Goal: Information Seeking & Learning: Learn about a topic

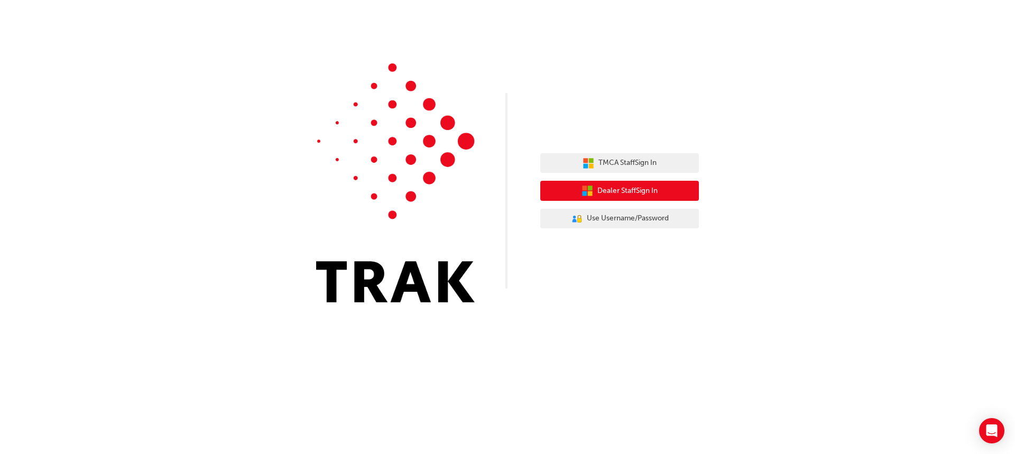
click at [638, 190] on span "Dealer Staff Sign In" at bounding box center [627, 191] width 60 height 12
click at [635, 188] on span "Dealer Staff Sign In" at bounding box center [627, 191] width 60 height 12
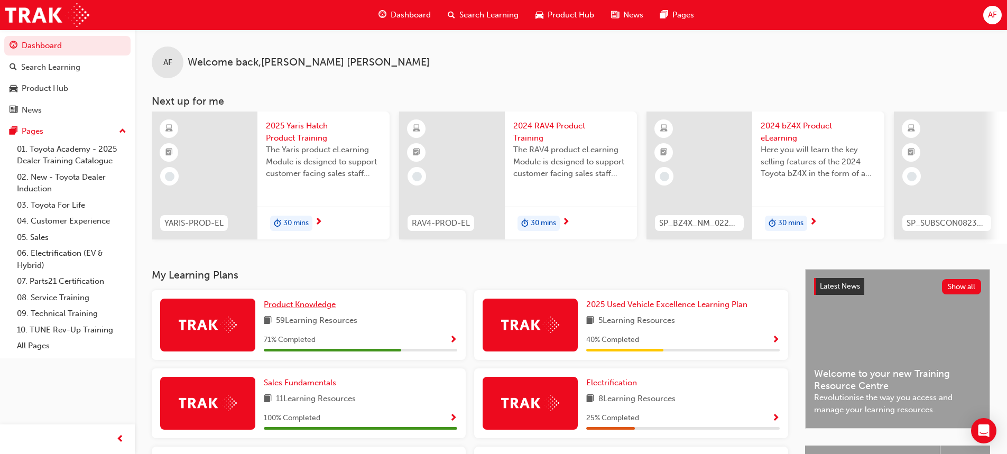
click at [314, 307] on span "Product Knowledge" at bounding box center [300, 305] width 72 height 10
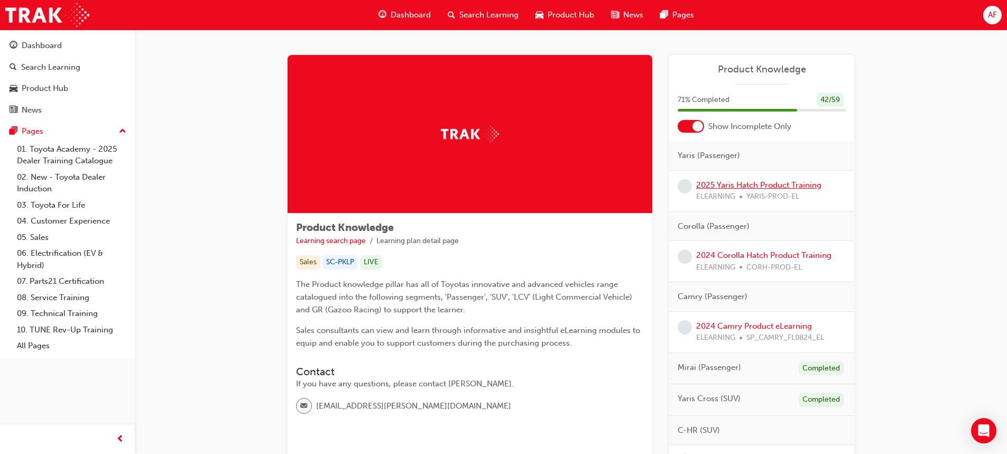
click at [777, 186] on link "2025 Yaris Hatch Product Training" at bounding box center [758, 185] width 125 height 10
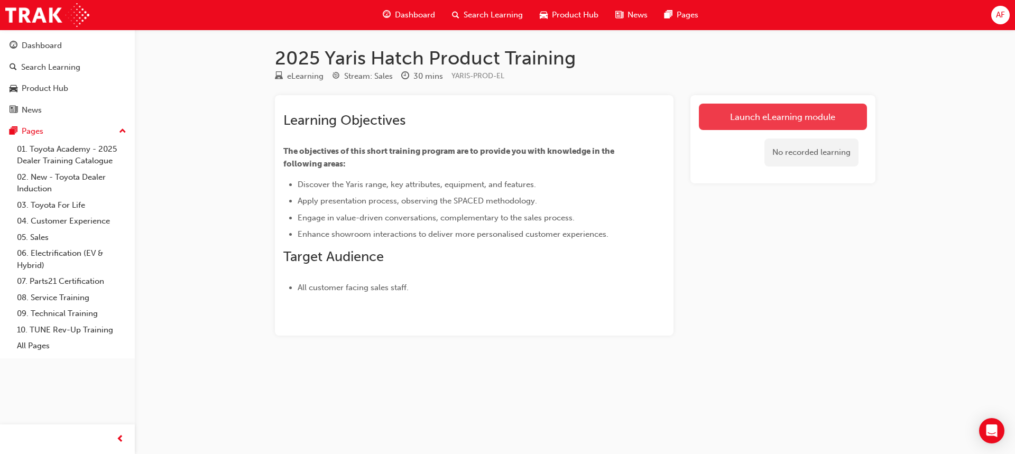
click at [831, 117] on link "Launch eLearning module" at bounding box center [783, 117] width 168 height 26
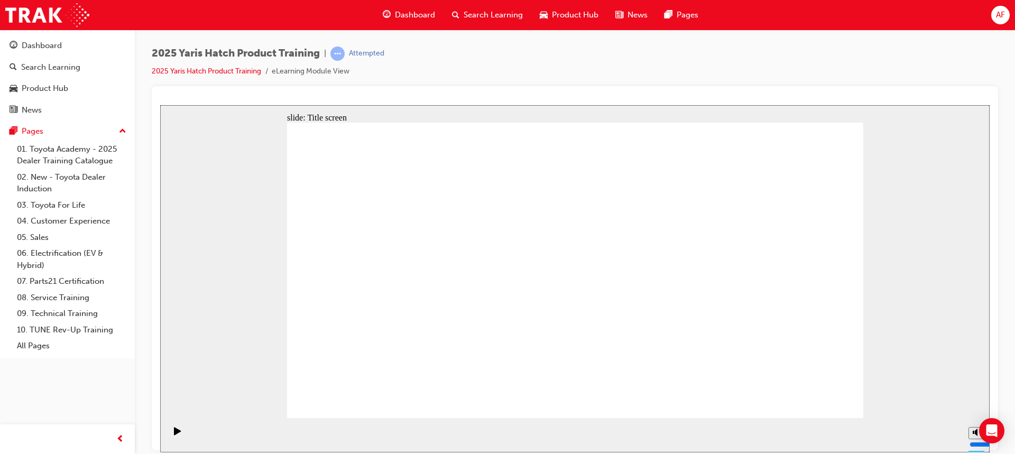
drag, startPoint x: 975, startPoint y: 394, endPoint x: 976, endPoint y: 403, distance: 8.5
click at [976, 403] on input "volume" at bounding box center [1004, 404] width 68 height 8
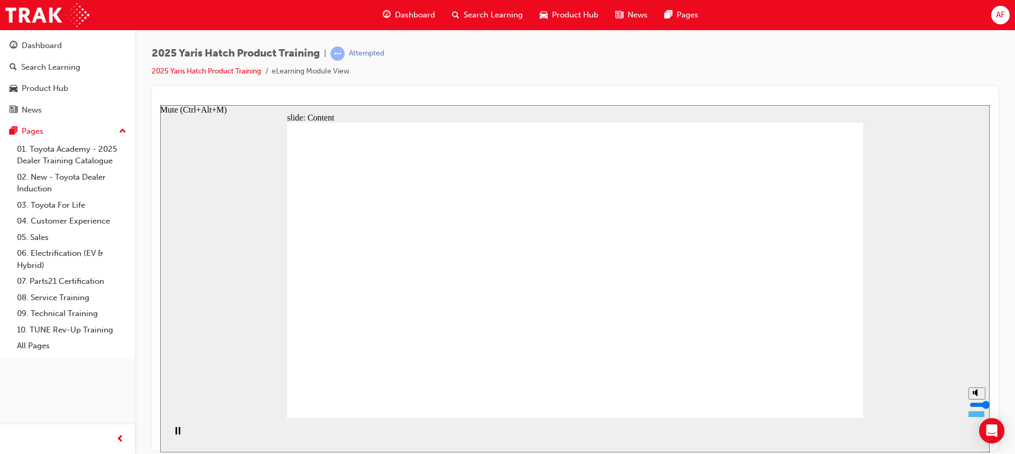
drag, startPoint x: 976, startPoint y: 404, endPoint x: 976, endPoint y: 410, distance: 5.8
click at [976, 409] on input "volume" at bounding box center [1004, 404] width 68 height 8
click at [976, 413] on div "slide: Content arrow_red.png BACK NEXT BACK NEXT Back to top Playback Speed 2 1…" at bounding box center [575, 278] width 830 height 347
drag, startPoint x: 1142, startPoint y: 527, endPoint x: 979, endPoint y: 406, distance: 202.9
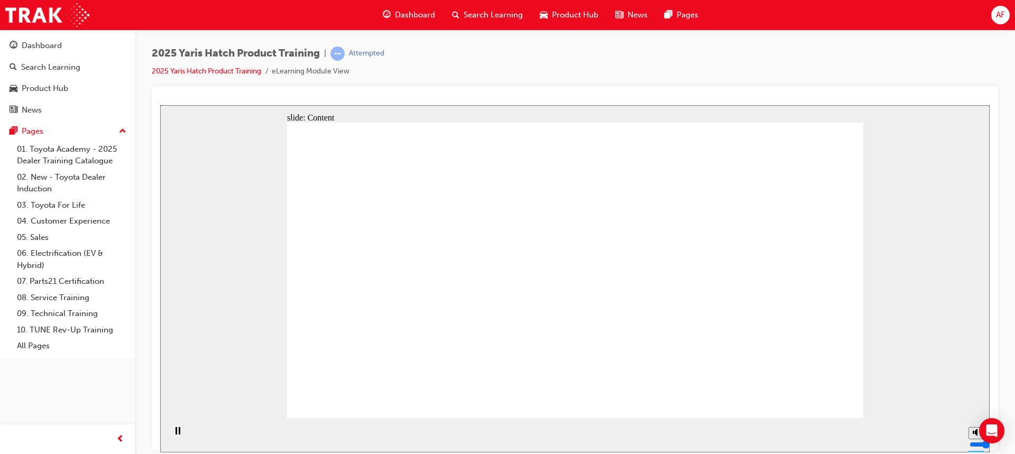
drag, startPoint x: 1142, startPoint y: 523, endPoint x: 974, endPoint y: 412, distance: 201.2
drag, startPoint x: 974, startPoint y: 411, endPoint x: 974, endPoint y: 429, distance: 18.5
click at [974, 429] on div "slide: Content Oval 1 Oval 2 Oval 3 Oval 4 To discover the Toyota Yaris range, …" at bounding box center [575, 278] width 830 height 347
type input "0"
click at [975, 409] on input "volume" at bounding box center [1004, 404] width 68 height 8
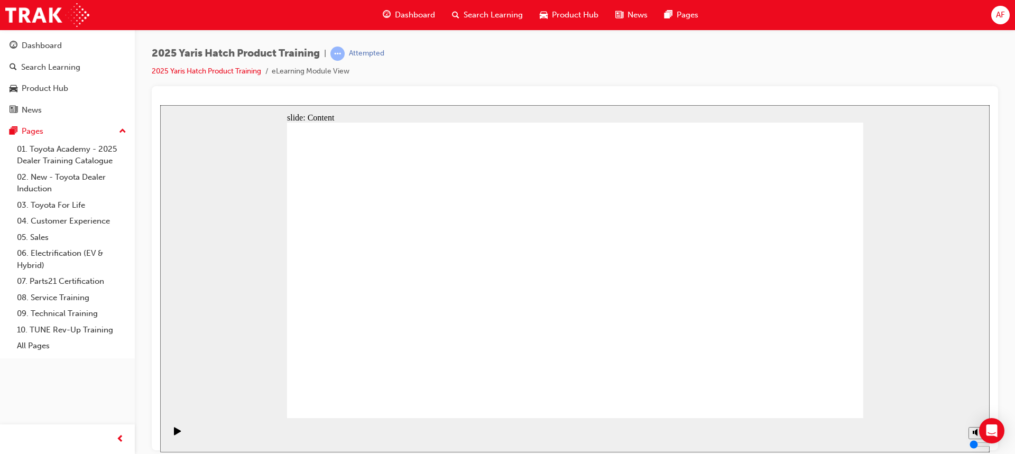
drag, startPoint x: 476, startPoint y: 154, endPoint x: 533, endPoint y: 224, distance: 89.8
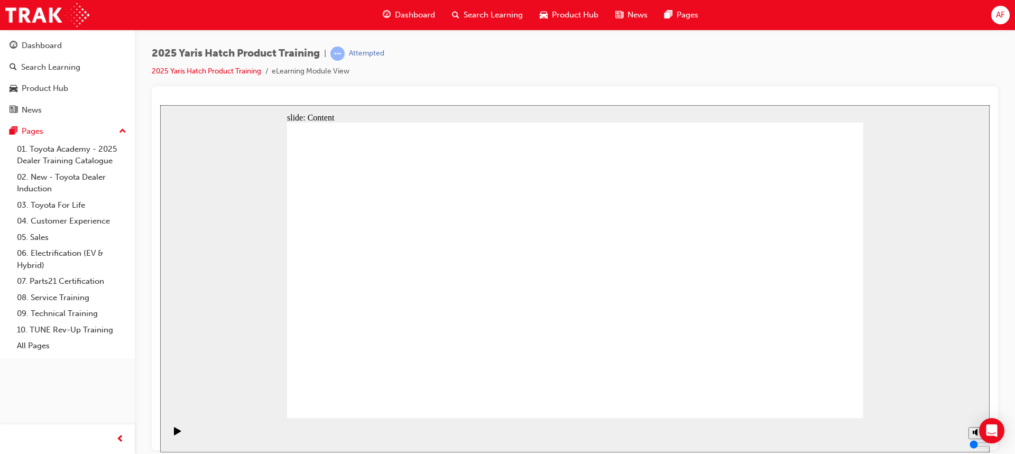
radio input "true"
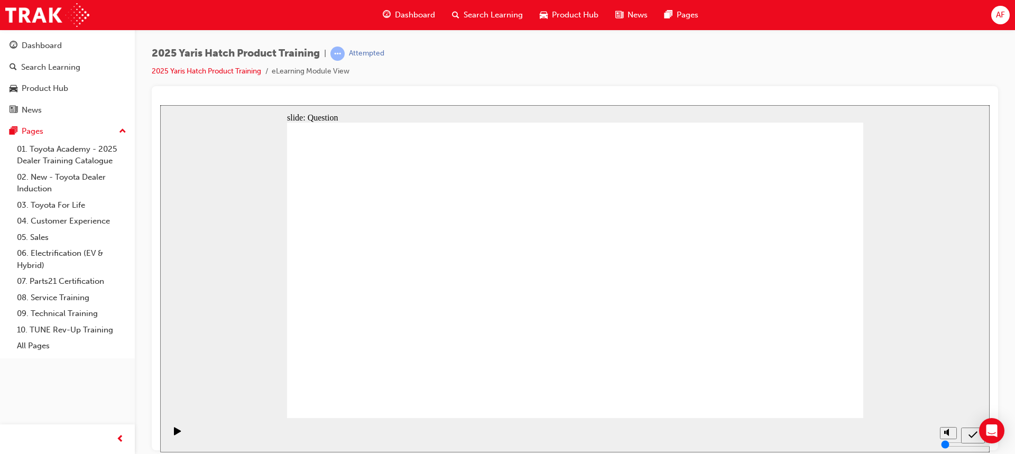
radio input "true"
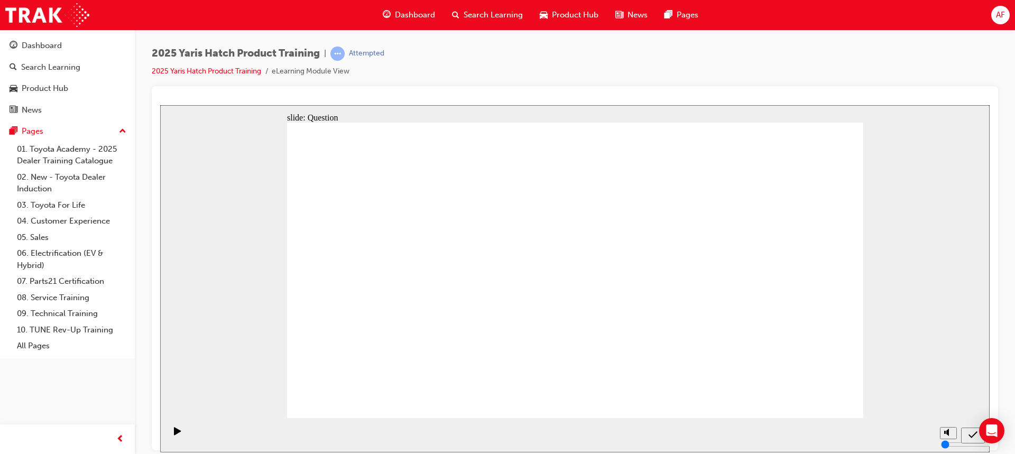
drag, startPoint x: 557, startPoint y: 254, endPoint x: 608, endPoint y: 259, distance: 50.5
radio input "true"
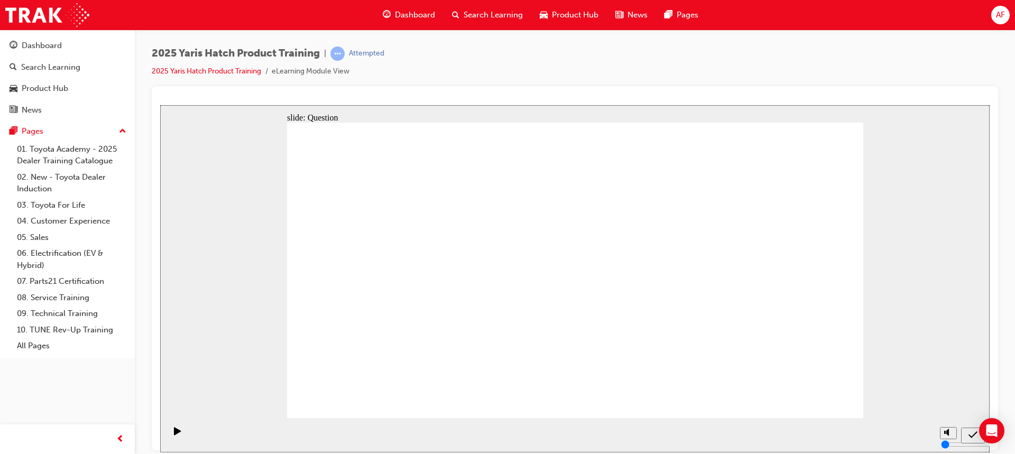
radio input "true"
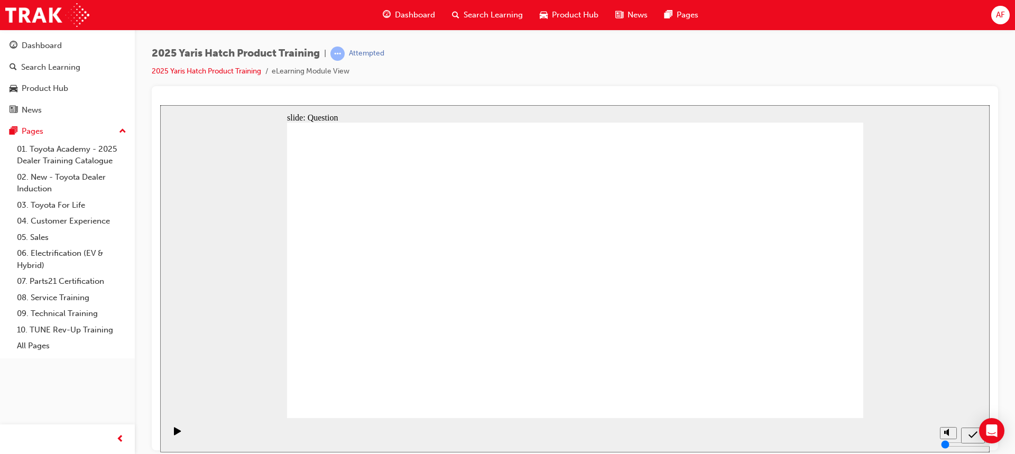
drag, startPoint x: 581, startPoint y: 257, endPoint x: 372, endPoint y: 346, distance: 227.2
drag, startPoint x: 674, startPoint y: 258, endPoint x: 469, endPoint y: 342, distance: 221.7
drag, startPoint x: 777, startPoint y: 258, endPoint x: 575, endPoint y: 346, distance: 220.2
drag, startPoint x: 377, startPoint y: 339, endPoint x: 691, endPoint y: 337, distance: 313.5
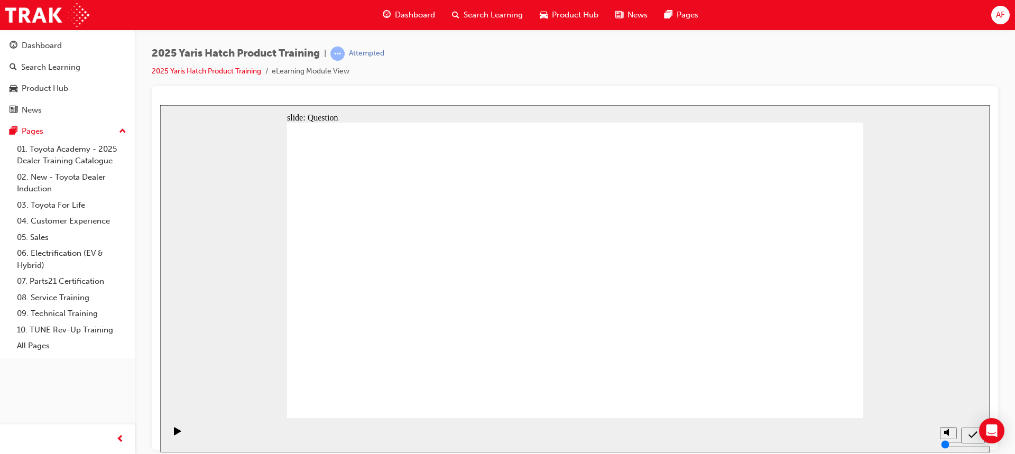
drag, startPoint x: 354, startPoint y: 266, endPoint x: 772, endPoint y: 355, distance: 427.6
drag, startPoint x: 454, startPoint y: 255, endPoint x: 353, endPoint y: 344, distance: 134.1
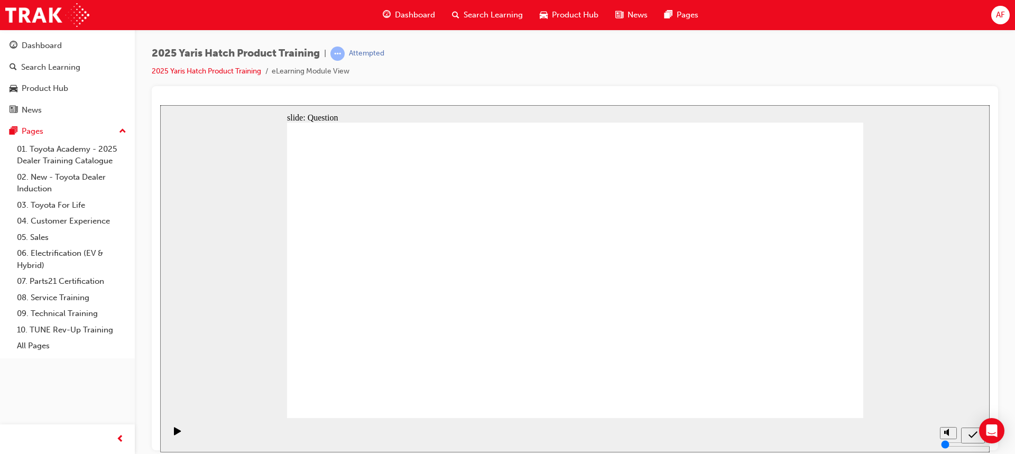
radio input "true"
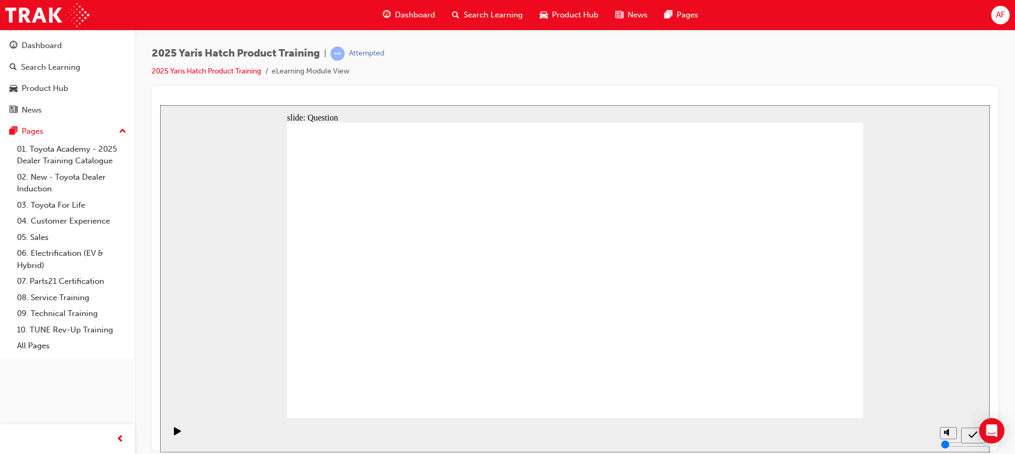
radio input "true"
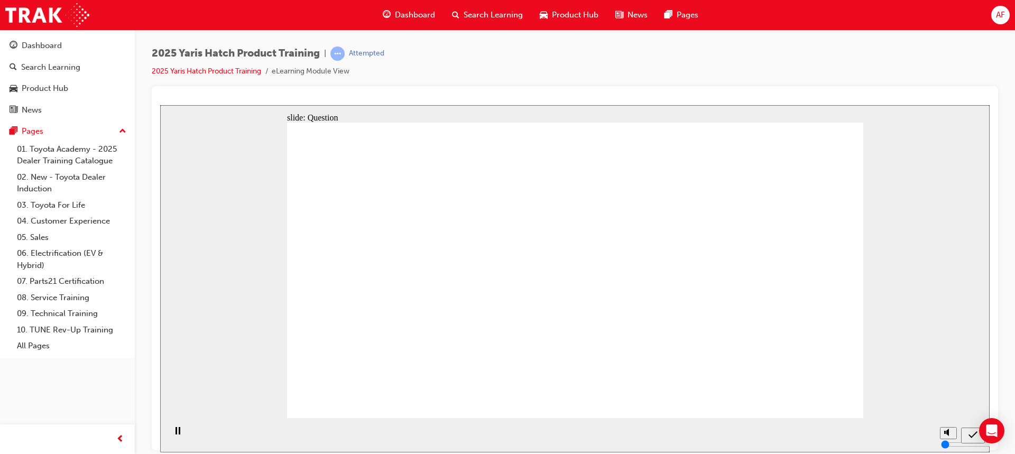
drag, startPoint x: 813, startPoint y: 390, endPoint x: 813, endPoint y: 395, distance: 5.8
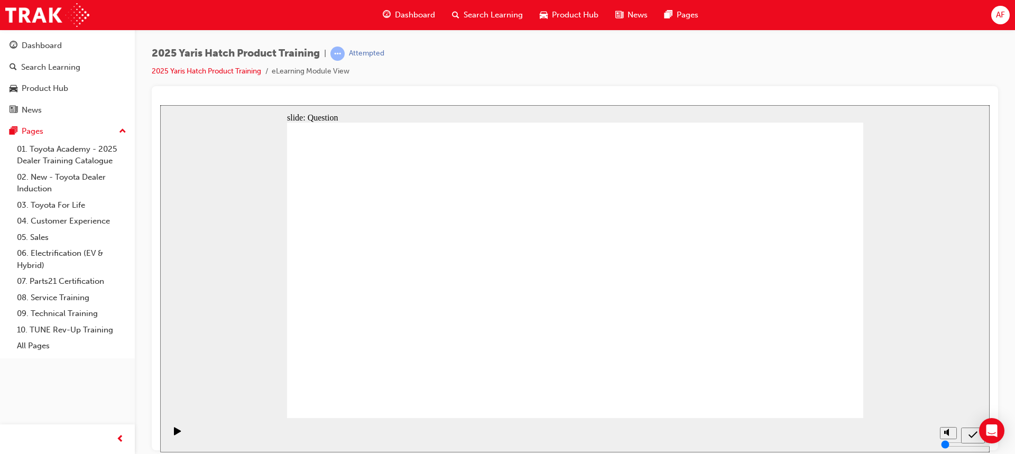
radio input "false"
radio input "true"
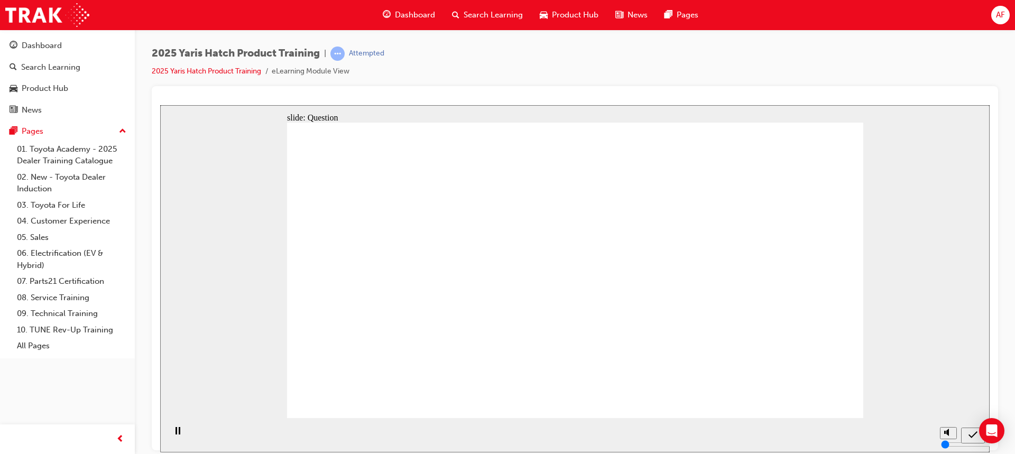
drag, startPoint x: 363, startPoint y: 256, endPoint x: 380, endPoint y: 318, distance: 63.6
drag, startPoint x: 461, startPoint y: 375, endPoint x: 483, endPoint y: 346, distance: 36.3
drag, startPoint x: 565, startPoint y: 259, endPoint x: 549, endPoint y: 350, distance: 92.8
drag, startPoint x: 649, startPoint y: 302, endPoint x: 654, endPoint y: 319, distance: 18.0
drag, startPoint x: 760, startPoint y: 286, endPoint x: 772, endPoint y: 344, distance: 59.5
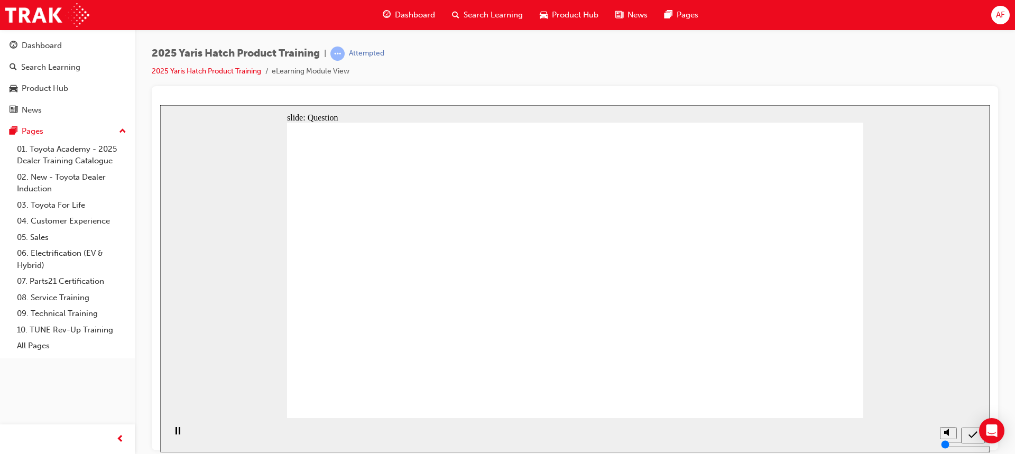
radio input "true"
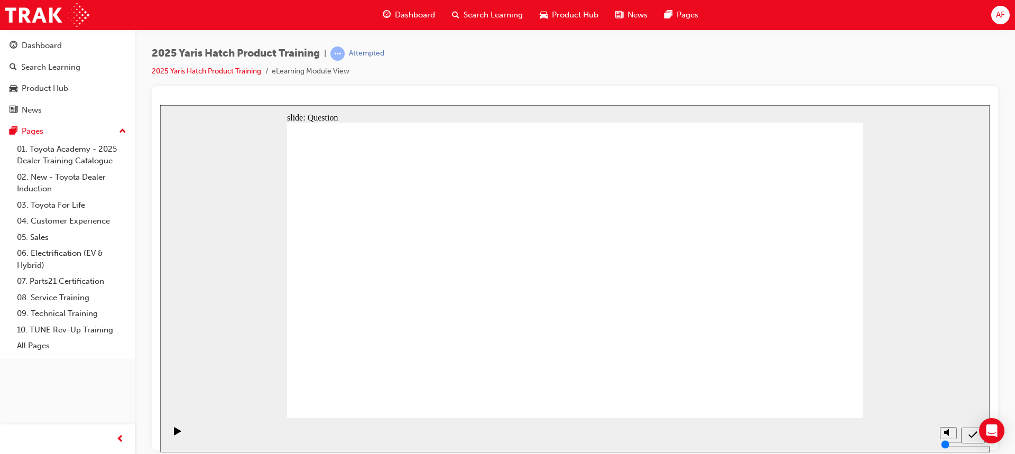
radio input "true"
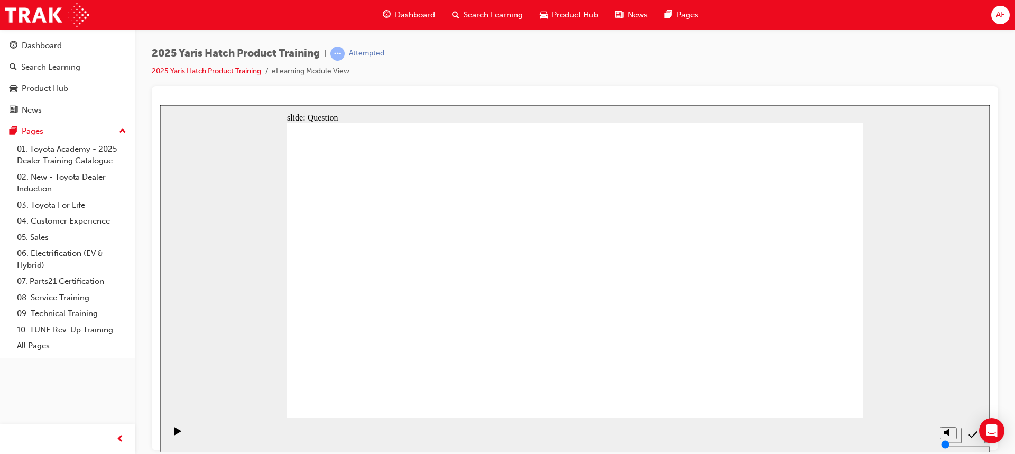
radio input "true"
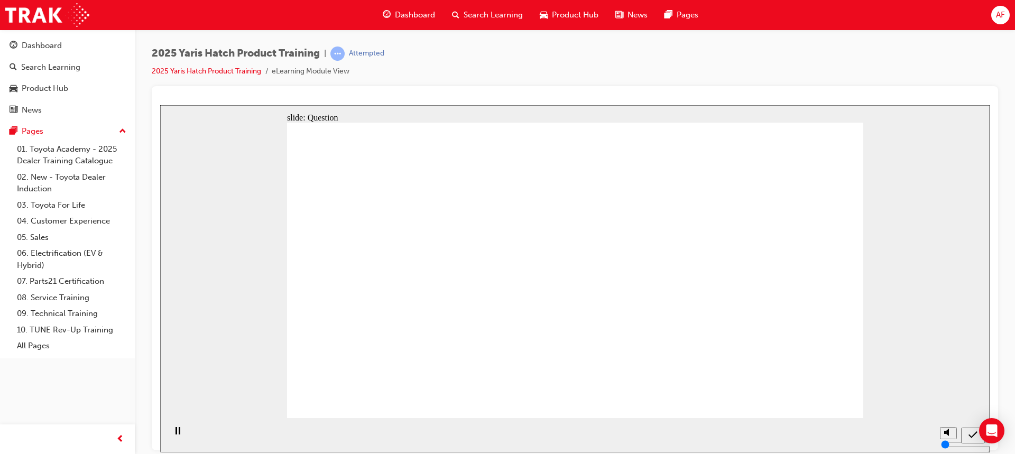
drag, startPoint x: 604, startPoint y: 330, endPoint x: 582, endPoint y: 336, distance: 23.3
radio input "true"
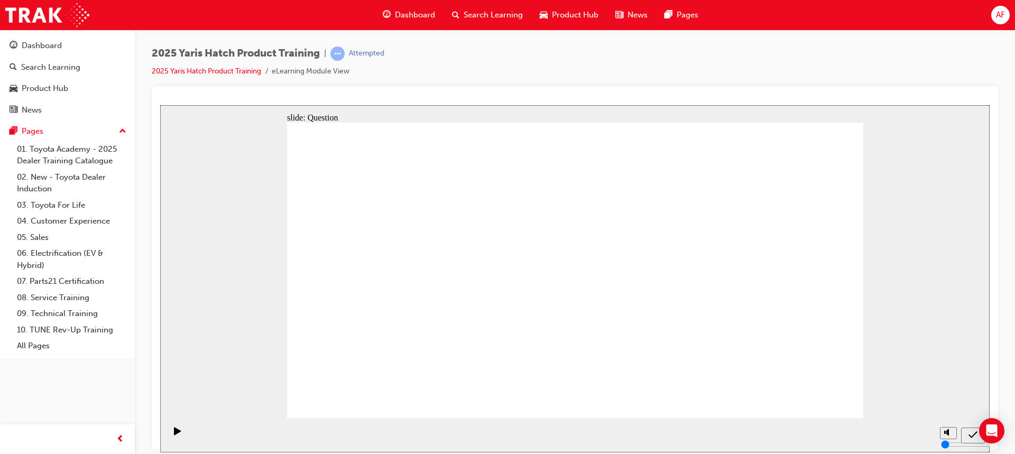
drag, startPoint x: 392, startPoint y: 272, endPoint x: 407, endPoint y: 317, distance: 47.3
drag, startPoint x: 472, startPoint y: 262, endPoint x: 485, endPoint y: 380, distance: 118.7
drag, startPoint x: 554, startPoint y: 282, endPoint x: 568, endPoint y: 339, distance: 59.5
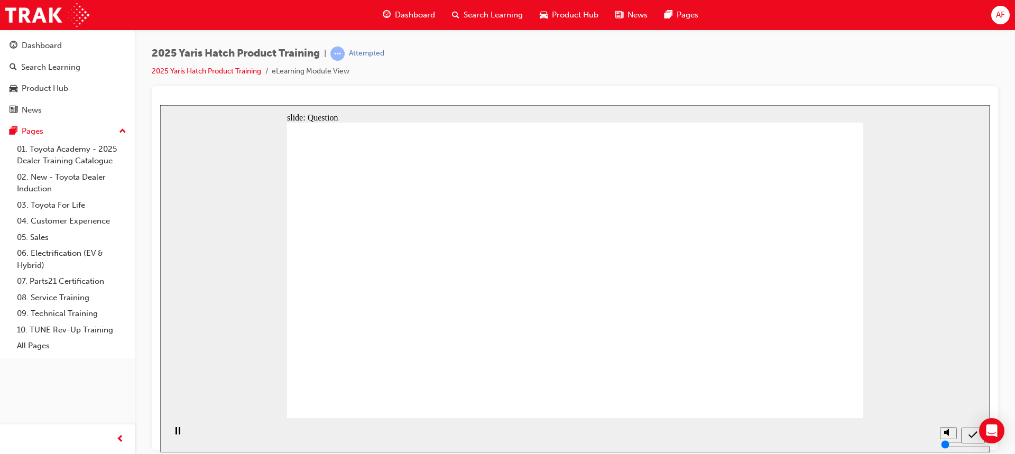
drag, startPoint x: 722, startPoint y: 322, endPoint x: 746, endPoint y: 343, distance: 32.2
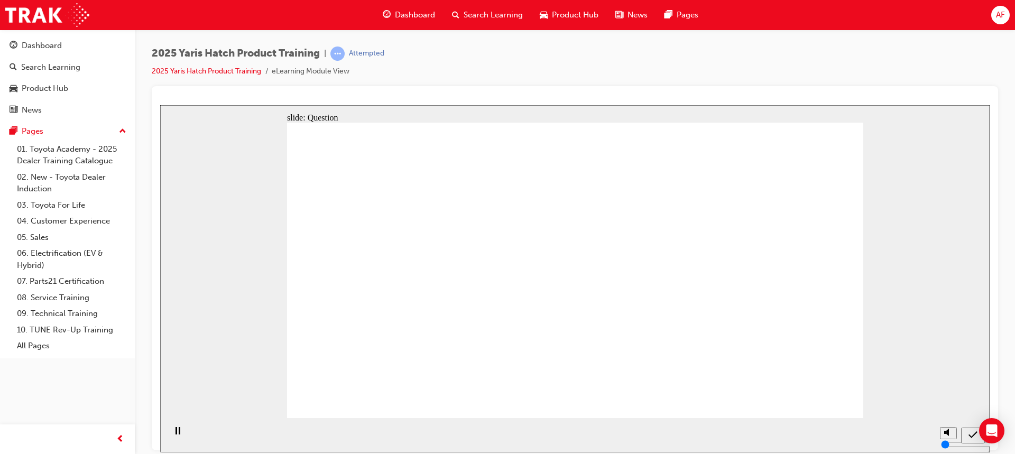
radio input "true"
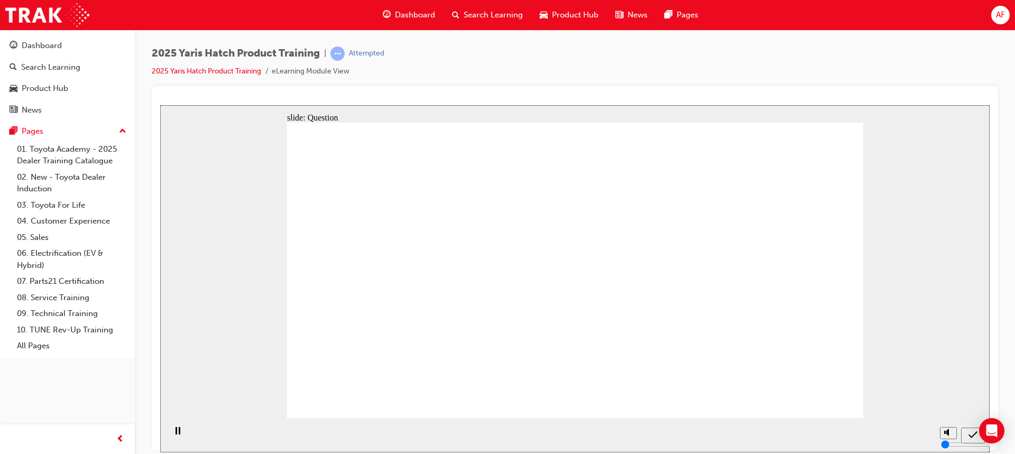
radio input "true"
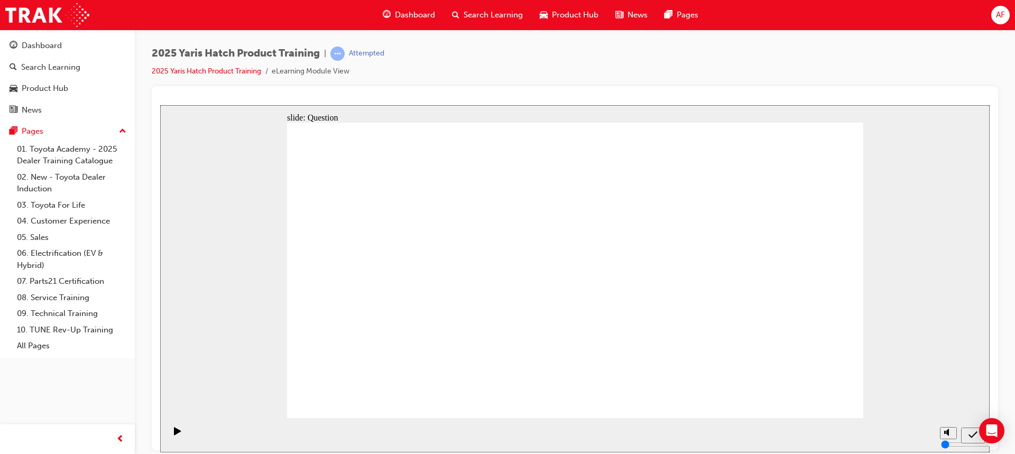
radio input "true"
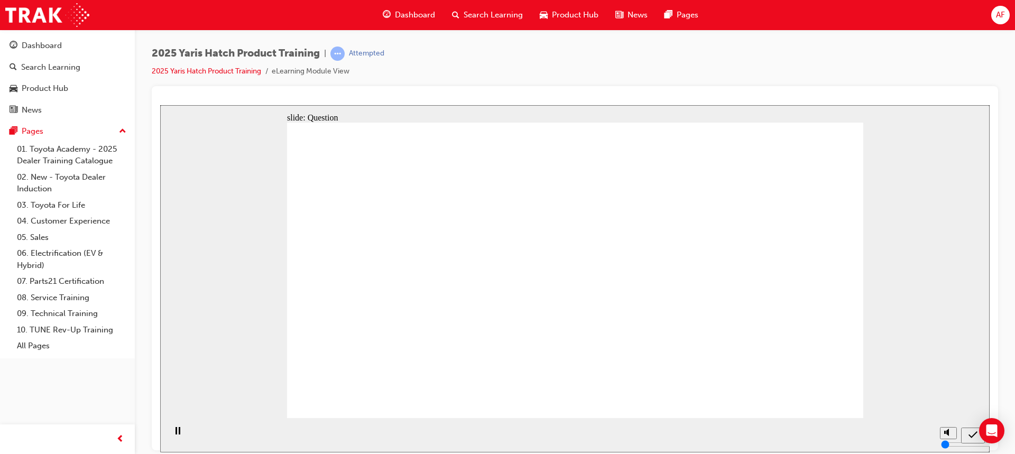
drag, startPoint x: 739, startPoint y: 264, endPoint x: 724, endPoint y: 328, distance: 66.2
drag, startPoint x: 664, startPoint y: 330, endPoint x: 665, endPoint y: 337, distance: 6.4
drag, startPoint x: 539, startPoint y: 259, endPoint x: 552, endPoint y: 355, distance: 97.1
drag, startPoint x: 471, startPoint y: 279, endPoint x: 477, endPoint y: 367, distance: 88.5
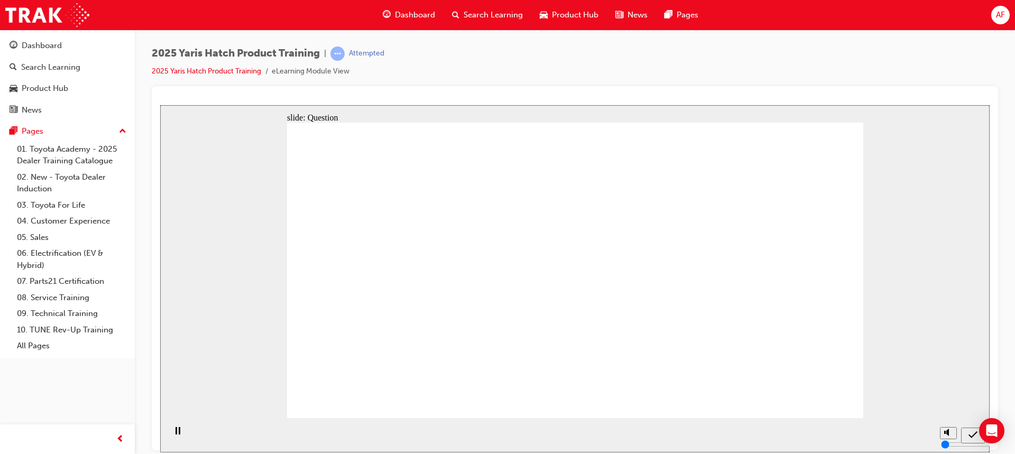
drag, startPoint x: 341, startPoint y: 265, endPoint x: 349, endPoint y: 360, distance: 95.6
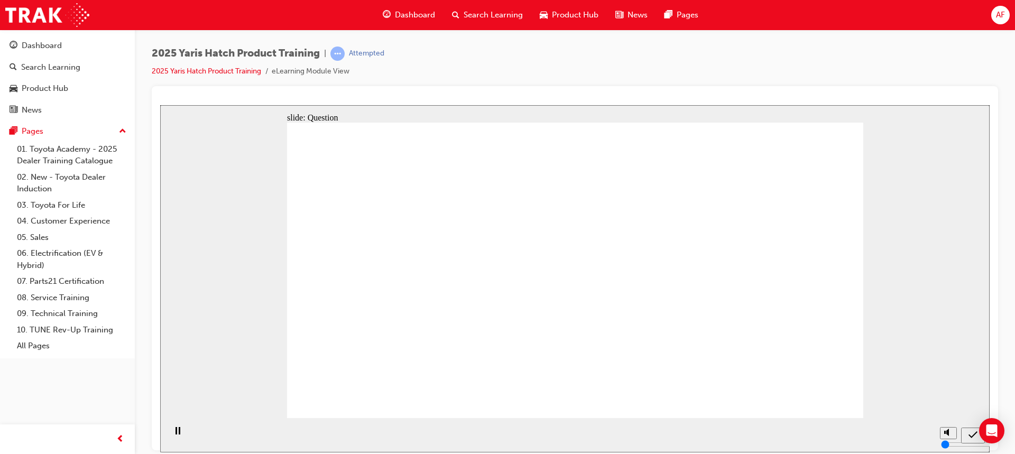
radio input "true"
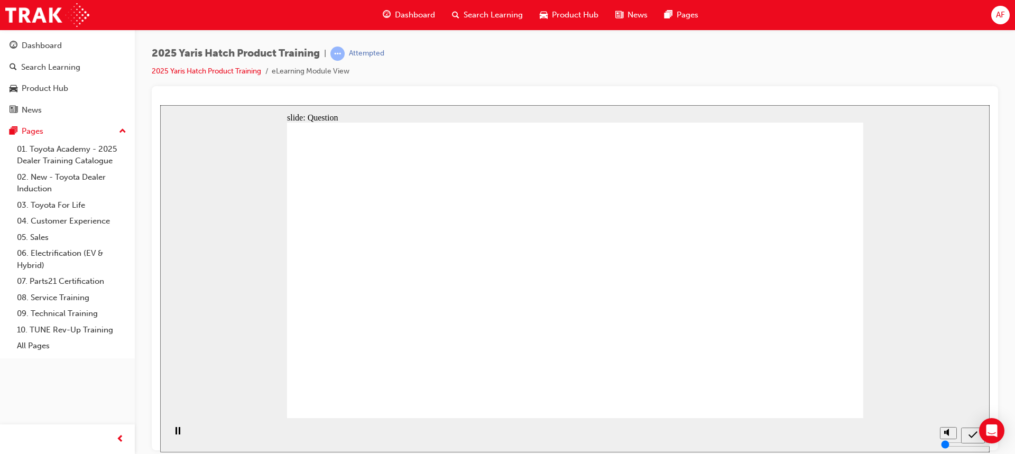
radio input "true"
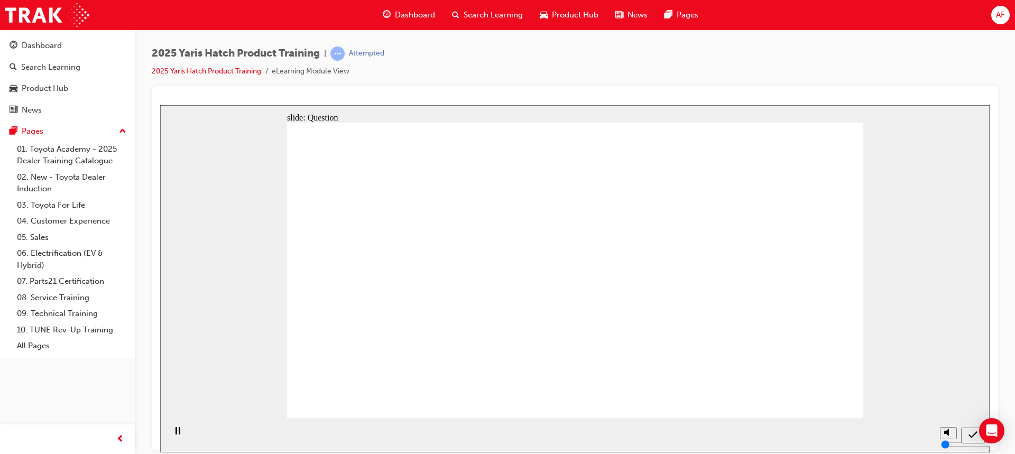
radio input "true"
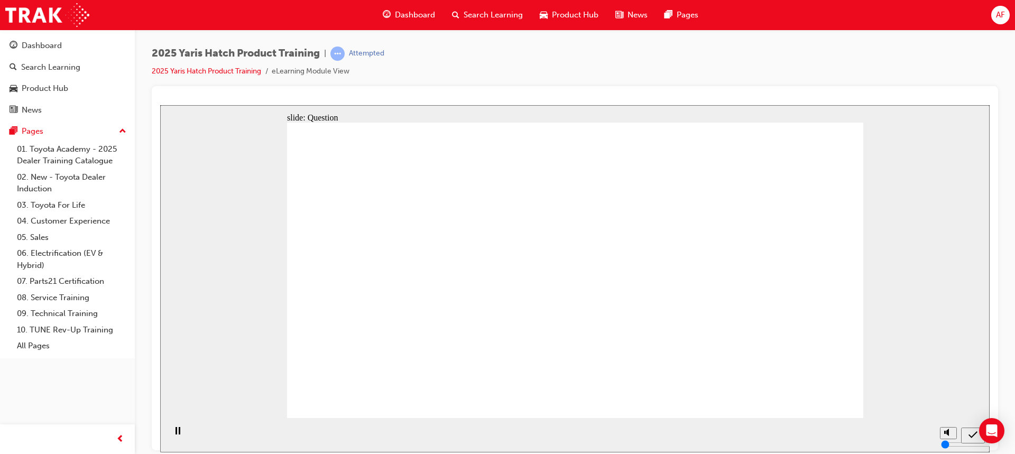
drag, startPoint x: 752, startPoint y: 268, endPoint x: 741, endPoint y: 329, distance: 62.3
drag, startPoint x: 528, startPoint y: 252, endPoint x: 562, endPoint y: 349, distance: 103.2
drag, startPoint x: 458, startPoint y: 308, endPoint x: 462, endPoint y: 358, distance: 50.4
drag, startPoint x: 365, startPoint y: 297, endPoint x: 369, endPoint y: 373, distance: 76.8
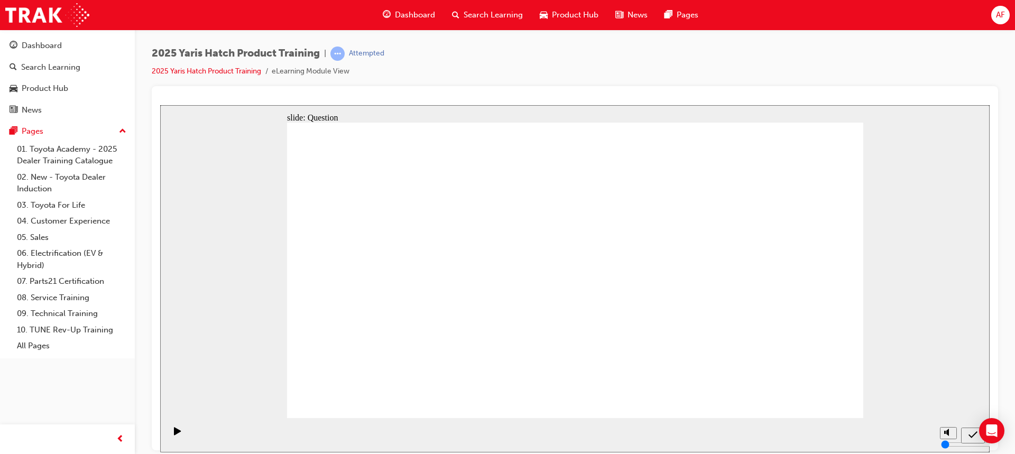
radio input "true"
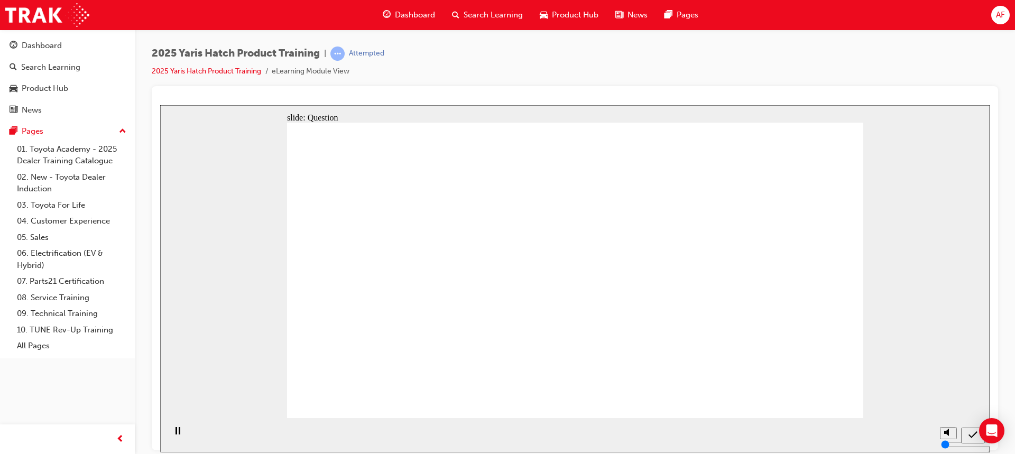
radio input "true"
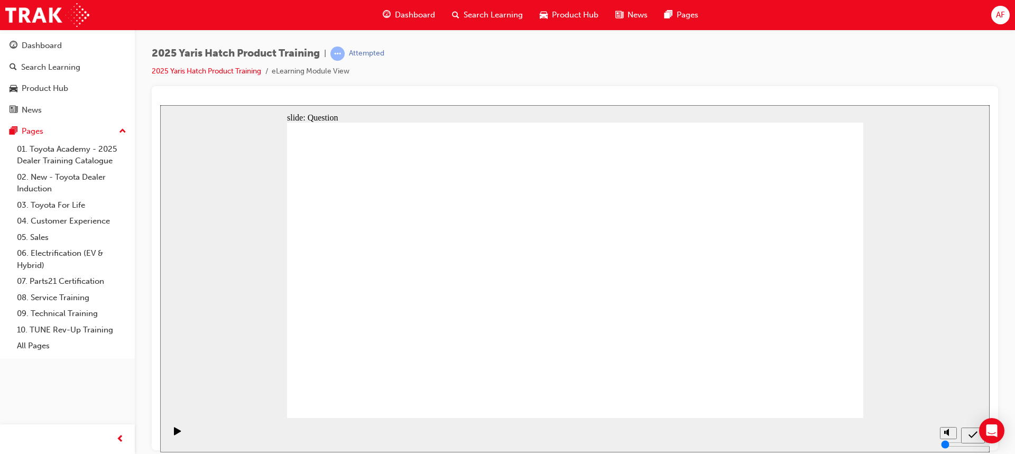
radio input "true"
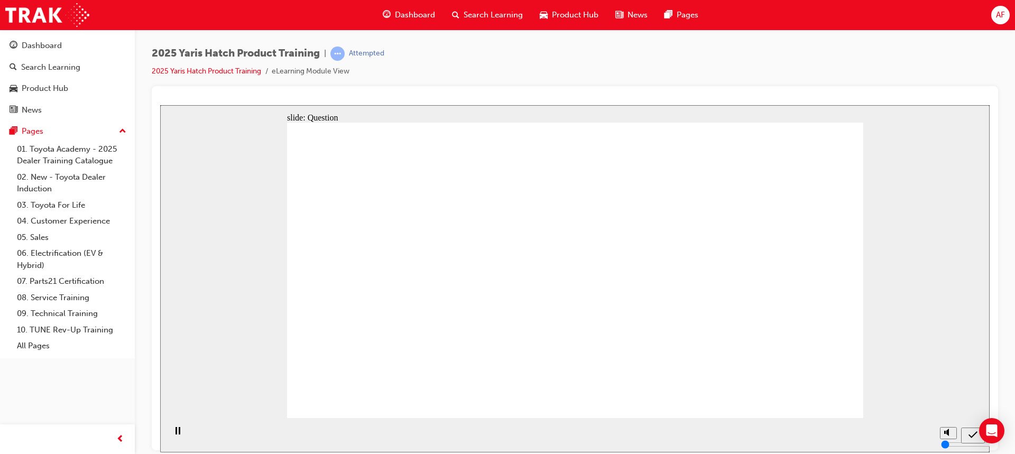
radio input "true"
drag, startPoint x: 373, startPoint y: 260, endPoint x: 786, endPoint y: 350, distance: 422.7
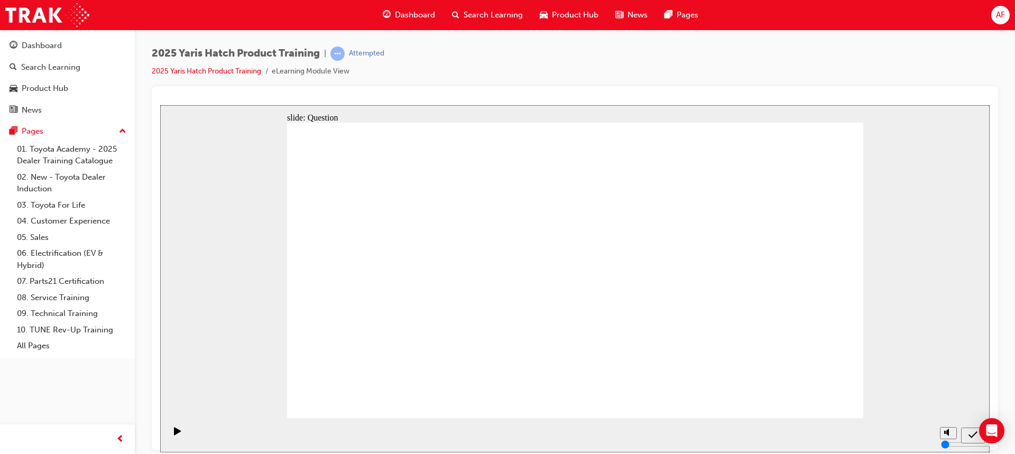
drag, startPoint x: 564, startPoint y: 254, endPoint x: 662, endPoint y: 341, distance: 131.1
drag, startPoint x: 776, startPoint y: 250, endPoint x: 573, endPoint y: 337, distance: 221.0
drag, startPoint x: 673, startPoint y: 257, endPoint x: 474, endPoint y: 342, distance: 216.1
drag, startPoint x: 490, startPoint y: 265, endPoint x: 393, endPoint y: 353, distance: 131.0
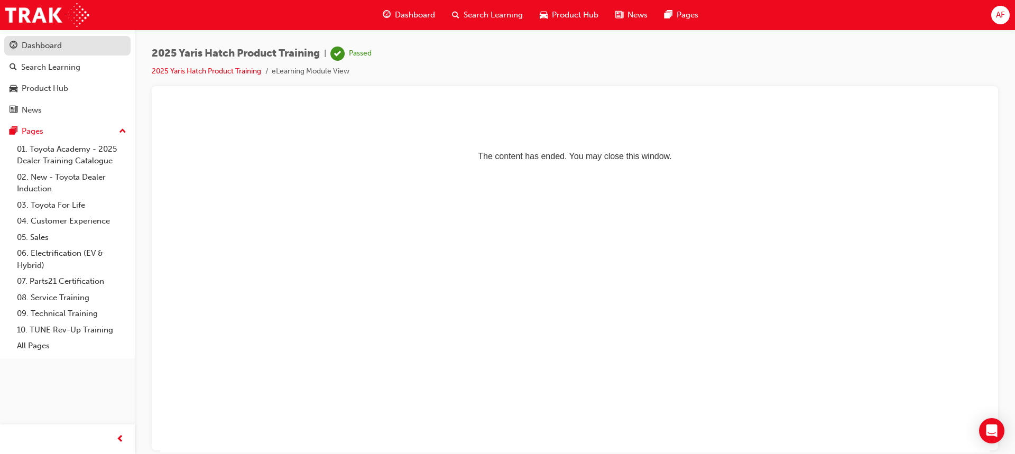
click at [51, 41] on div "Dashboard" at bounding box center [42, 46] width 40 height 12
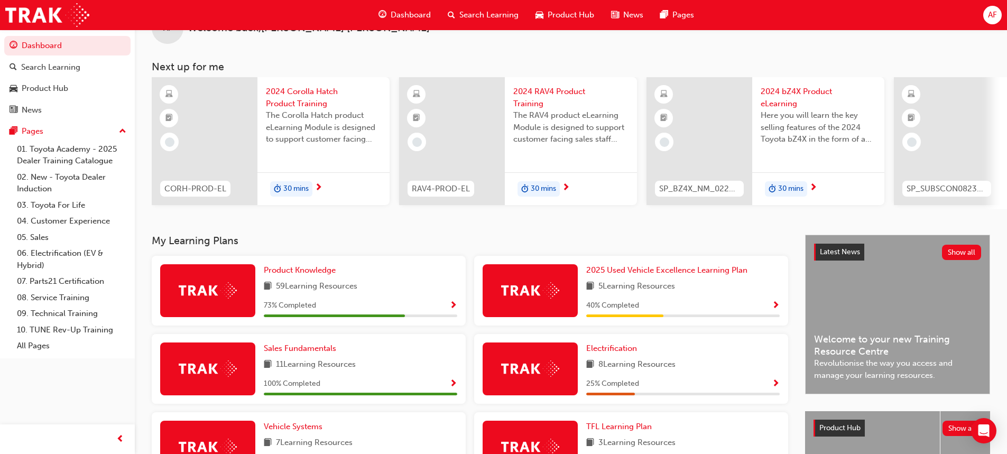
scroll to position [53, 0]
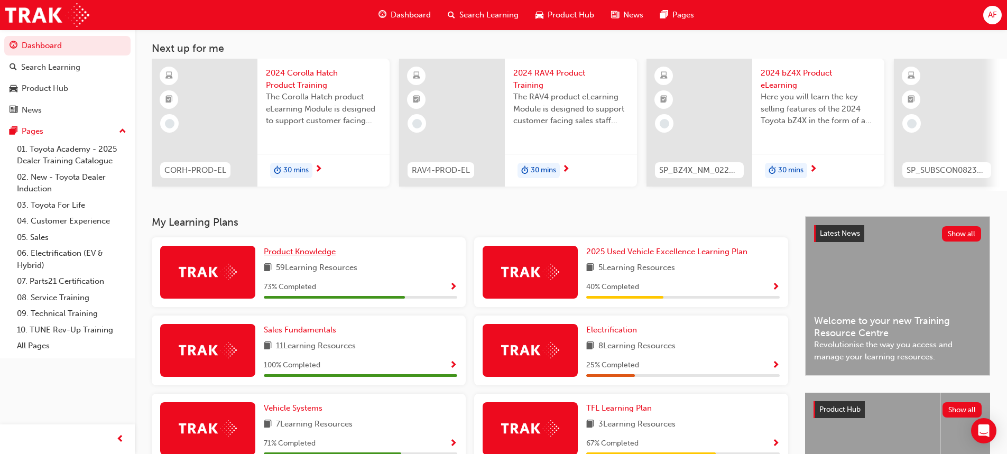
click at [304, 255] on span "Product Knowledge" at bounding box center [300, 252] width 72 height 10
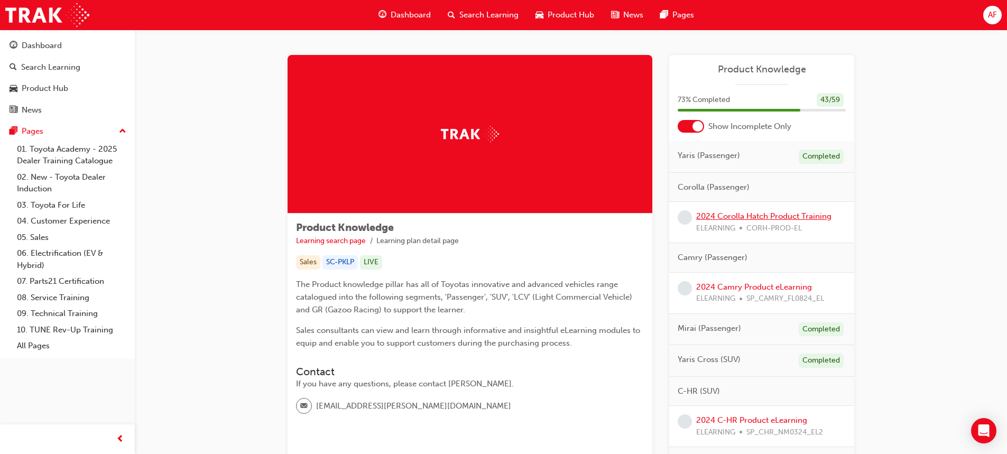
click at [730, 214] on link "2024 Corolla Hatch Product Training" at bounding box center [763, 216] width 135 height 10
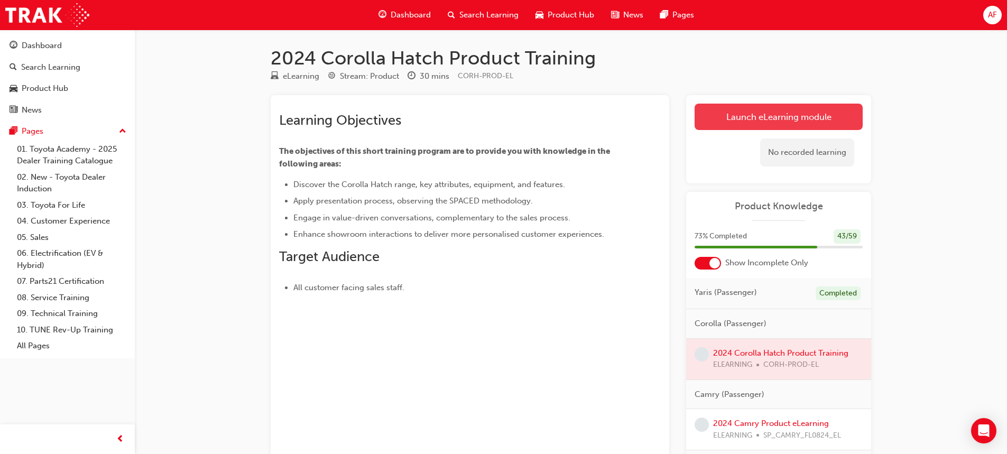
click at [785, 116] on link "Launch eLearning module" at bounding box center [779, 117] width 168 height 26
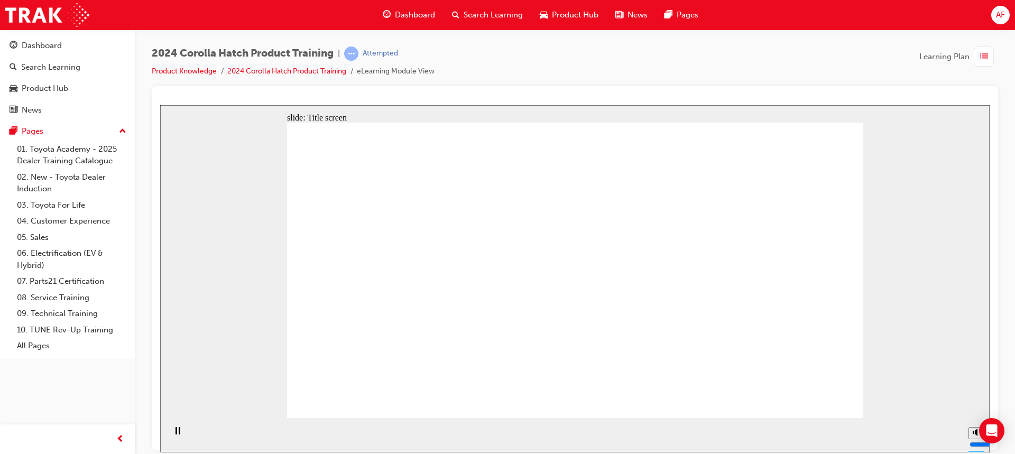
click at [968, 422] on div at bounding box center [575, 278] width 830 height 347
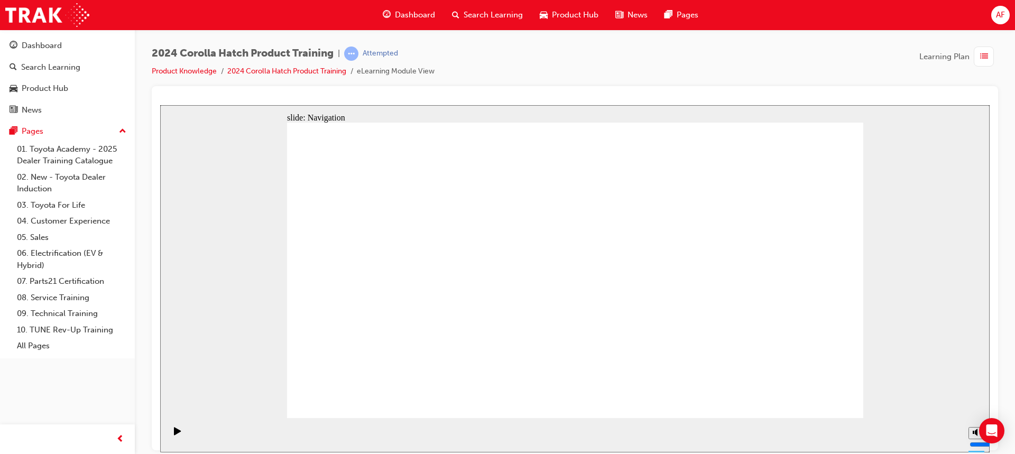
drag, startPoint x: 851, startPoint y: 369, endPoint x: 870, endPoint y: 380, distance: 21.9
click at [867, 383] on div "slide: Content arrow_red.png BACK NEXT BACK NEXT Back to top Playback Speed 2 1…" at bounding box center [575, 278] width 830 height 347
drag, startPoint x: 885, startPoint y: 370, endPoint x: 913, endPoint y: 387, distance: 33.0
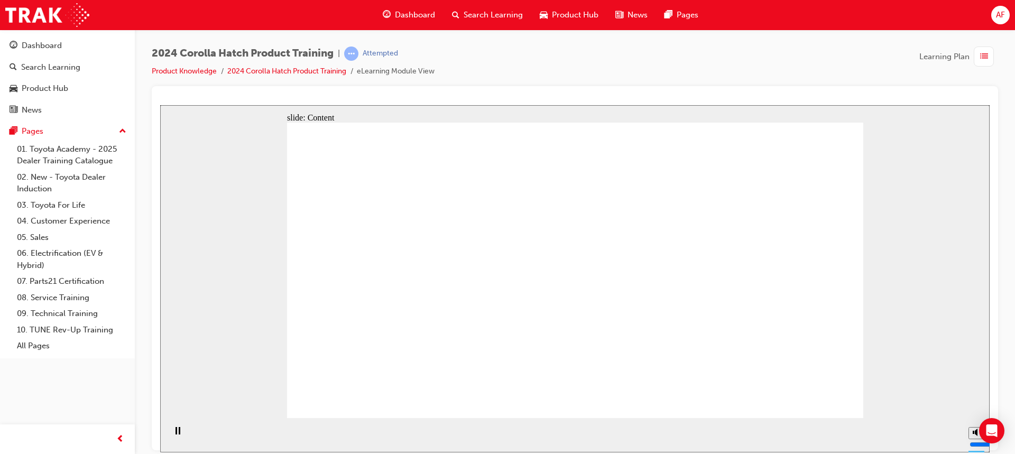
click at [907, 391] on div "slide: Content arrow_red.png BACK NEXT BACK NEXT Back to top Playback Speed 2 1…" at bounding box center [575, 278] width 830 height 347
drag, startPoint x: 972, startPoint y: 416, endPoint x: 975, endPoint y: 393, distance: 22.9
click at [974, 397] on div "slide: Content arrow_red.png BACK NEXT BACK NEXT Back to top Playback Speed 2 1…" at bounding box center [575, 278] width 830 height 347
drag, startPoint x: 975, startPoint y: 393, endPoint x: 974, endPoint y: 407, distance: 14.3
click at [976, 409] on input "volume" at bounding box center [1004, 404] width 68 height 8
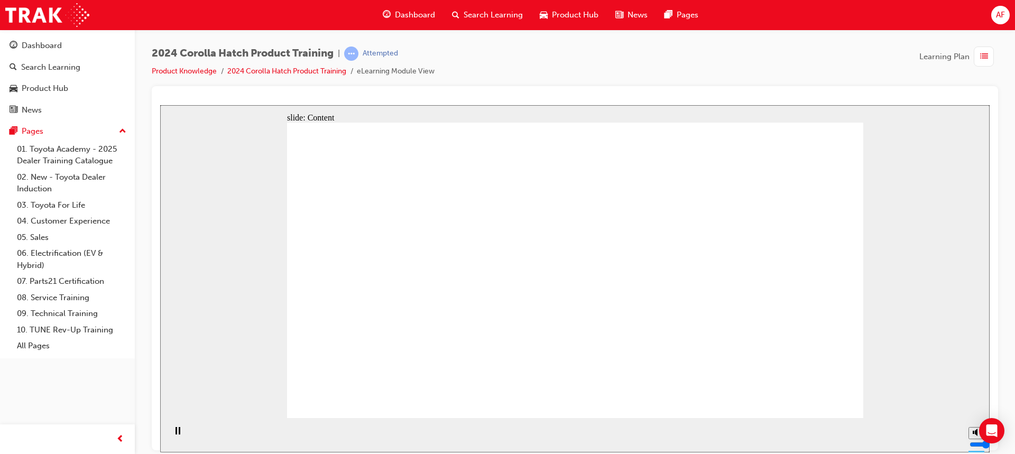
click at [973, 394] on div "slide: Content arrow_red.png BACK NEXT BACK NEXT Back to top Playback Speed 2 1…" at bounding box center [575, 278] width 830 height 347
drag, startPoint x: 1142, startPoint y: 525, endPoint x: 981, endPoint y: 407, distance: 199.3
drag, startPoint x: 981, startPoint y: 409, endPoint x: 981, endPoint y: 416, distance: 6.4
click at [981, 416] on div "slide: Content arrow_red.png BACK NEXT BACK NEXT Back to top Playback Speed 2 1…" at bounding box center [575, 278] width 830 height 347
drag, startPoint x: 981, startPoint y: 407, endPoint x: 978, endPoint y: 419, distance: 12.4
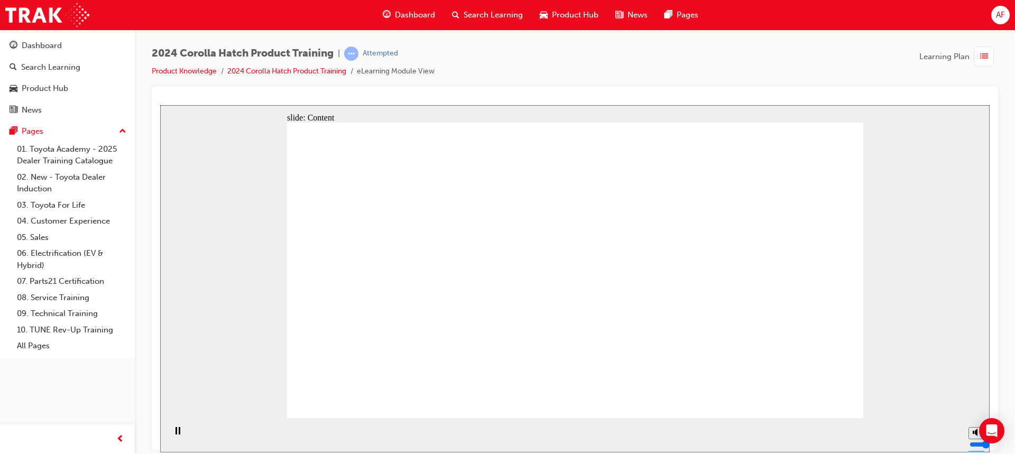
click at [978, 419] on div "slide: Content arrow_red.png BACK NEXT BACK NEXT Back to top Playback Speed 2 1…" at bounding box center [575, 278] width 830 height 347
click at [975, 429] on div "Playback Speed 2 1.75 1.5 1.25" at bounding box center [973, 435] width 21 height 34
type input "0"
click at [977, 409] on input "volume" at bounding box center [1004, 404] width 68 height 8
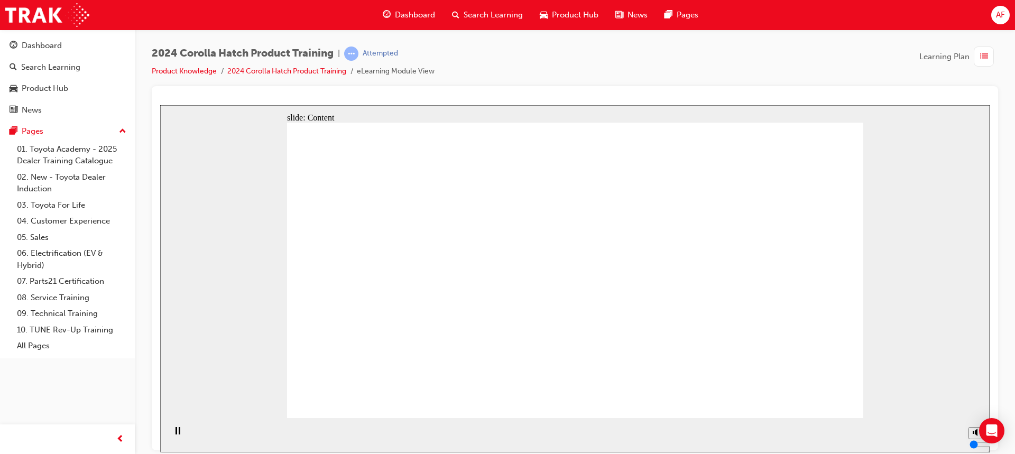
drag, startPoint x: 793, startPoint y: 390, endPoint x: 804, endPoint y: 395, distance: 12.1
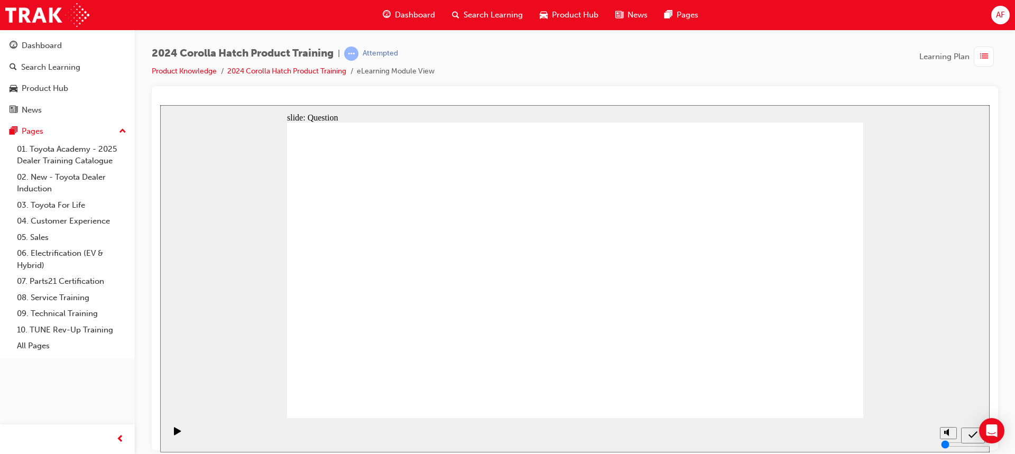
radio input "true"
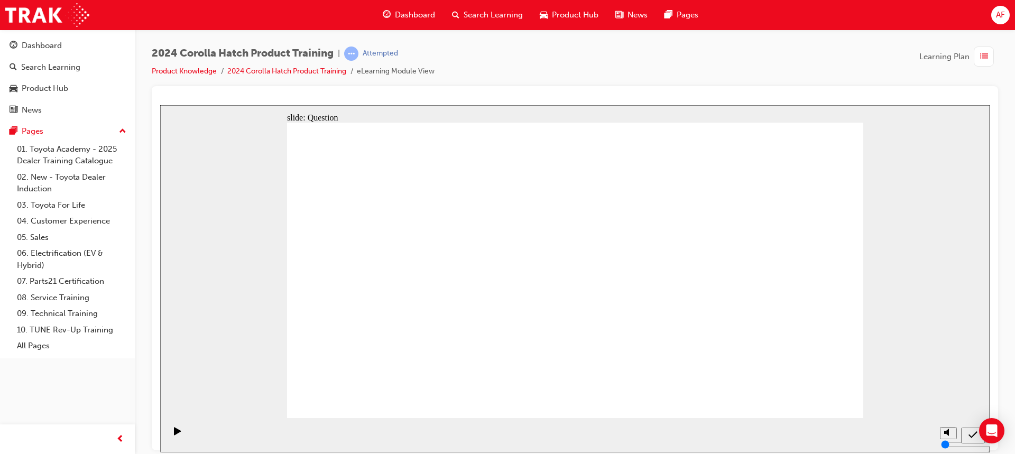
radio input "true"
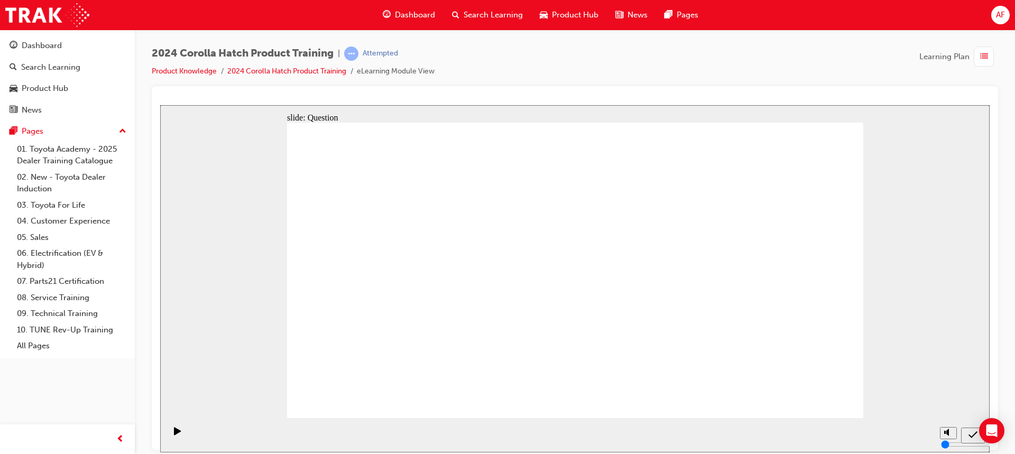
drag, startPoint x: 805, startPoint y: 388, endPoint x: 811, endPoint y: 394, distance: 8.6
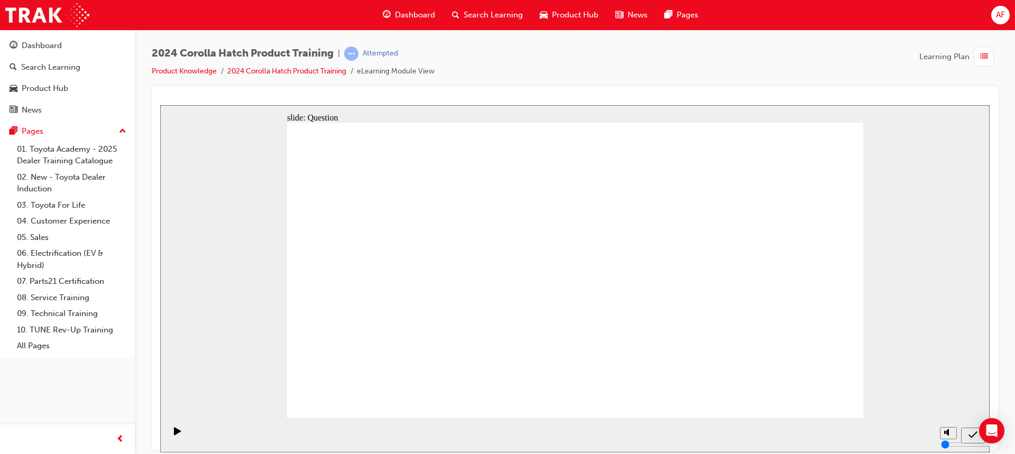
radio input "true"
drag, startPoint x: 487, startPoint y: 254, endPoint x: 391, endPoint y: 343, distance: 130.6
drag, startPoint x: 779, startPoint y: 251, endPoint x: 780, endPoint y: 340, distance: 89.4
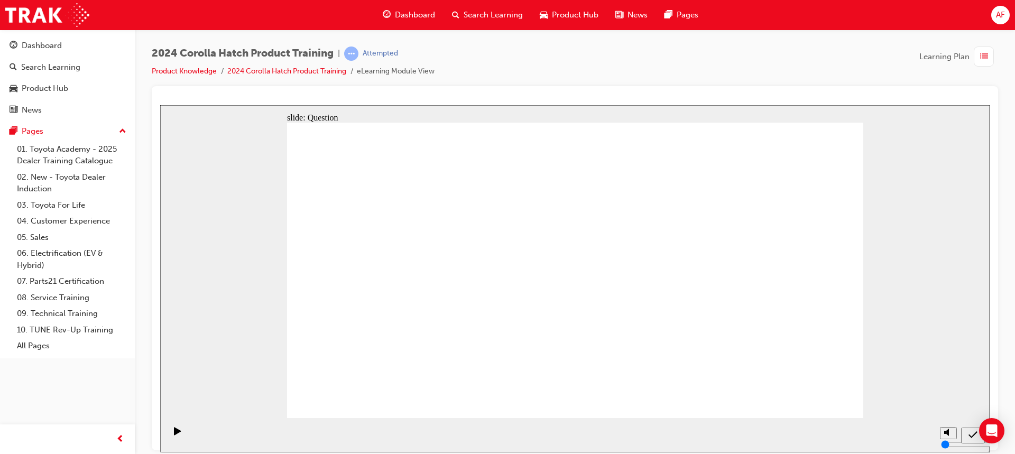
drag, startPoint x: 658, startPoint y: 268, endPoint x: 572, endPoint y: 343, distance: 114.7
drag, startPoint x: 578, startPoint y: 251, endPoint x: 669, endPoint y: 339, distance: 127.1
drag, startPoint x: 384, startPoint y: 256, endPoint x: 581, endPoint y: 336, distance: 212.3
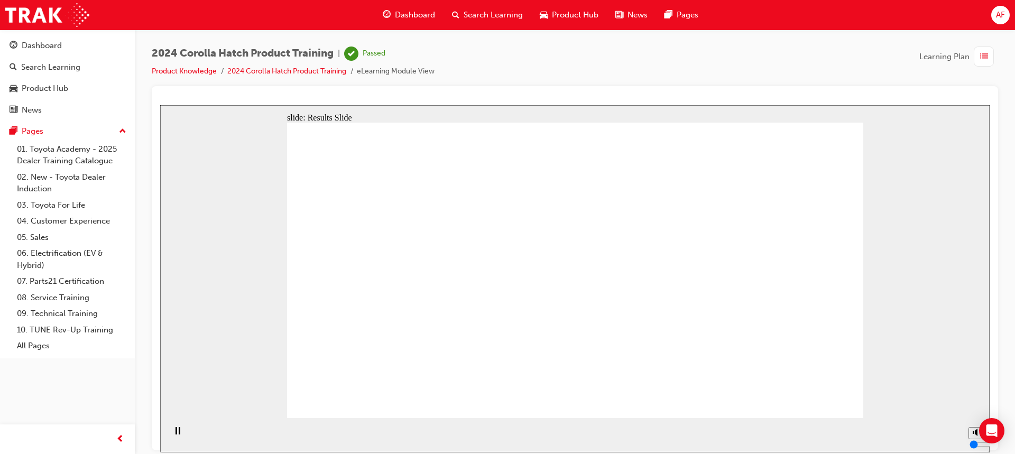
click at [60, 44] on div "Dashboard" at bounding box center [42, 46] width 40 height 12
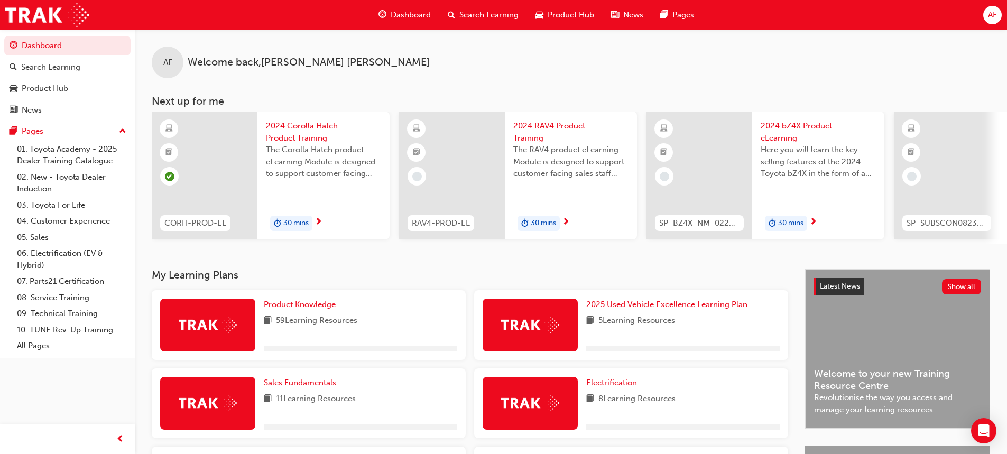
click at [293, 308] on span "Product Knowledge" at bounding box center [300, 305] width 72 height 10
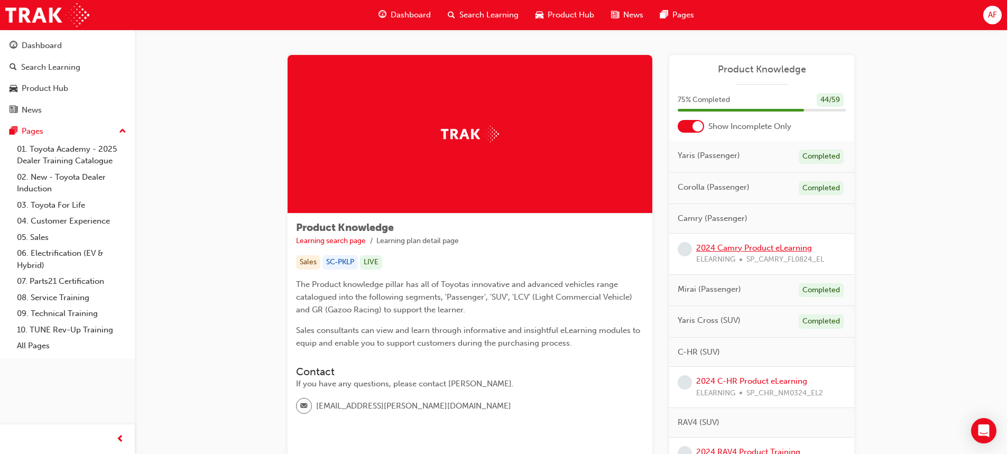
click at [735, 250] on link "2024 Camry Product eLearning" at bounding box center [754, 248] width 116 height 10
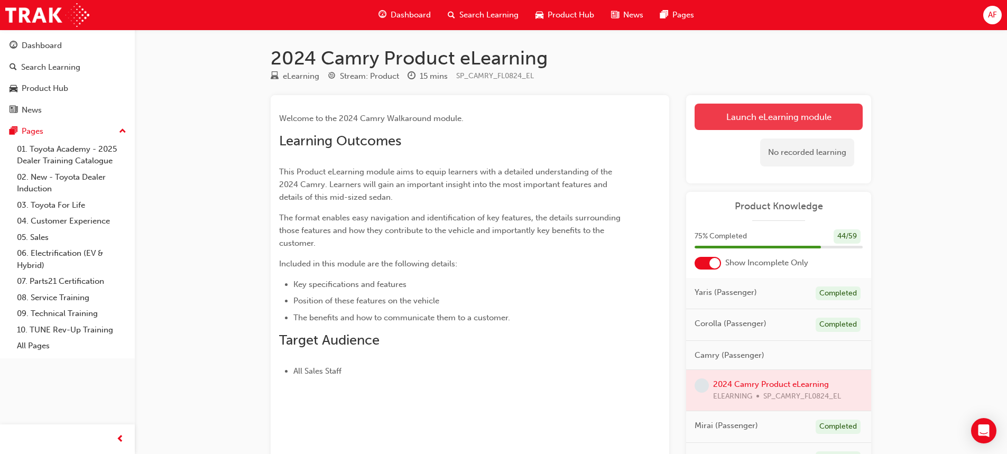
click at [794, 116] on link "Launch eLearning module" at bounding box center [779, 117] width 168 height 26
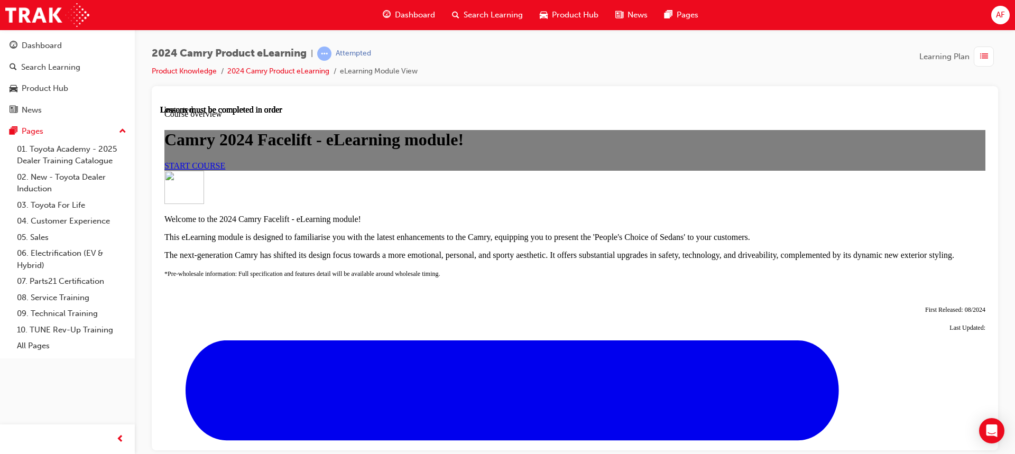
click at [225, 170] on span "START COURSE" at bounding box center [194, 165] width 61 height 9
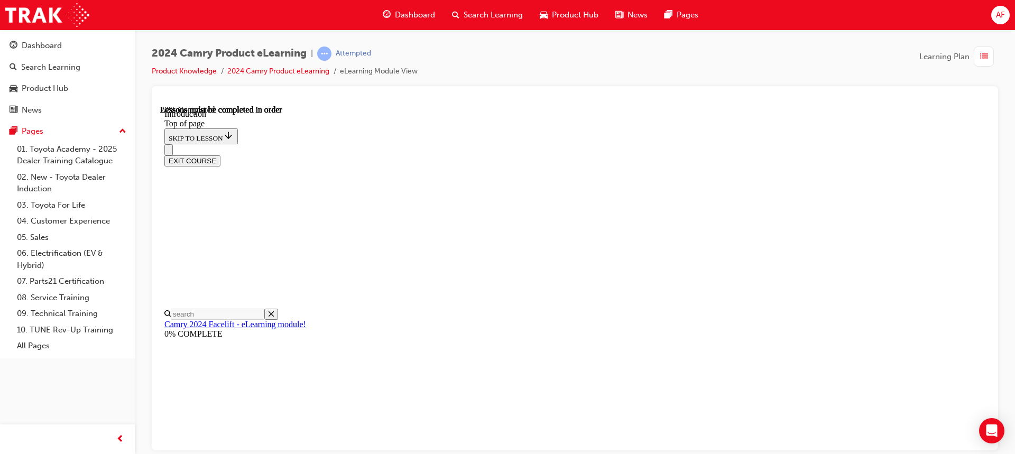
scroll to position [295, 0]
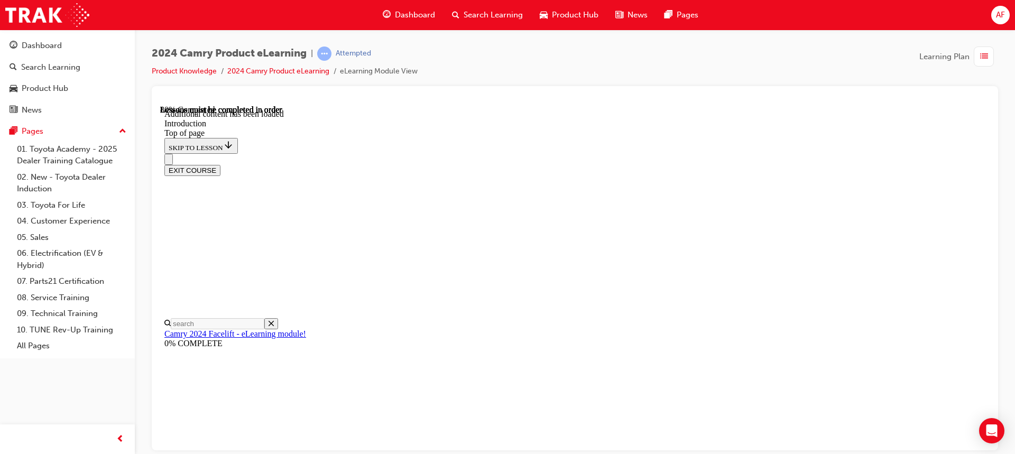
scroll to position [1339, 0]
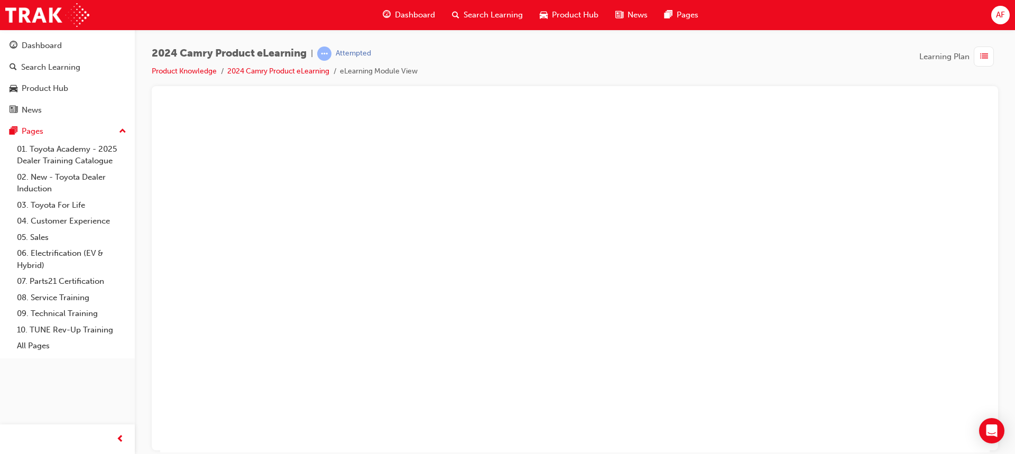
click at [573, 223] on button "Unzoom image" at bounding box center [575, 278] width 830 height 347
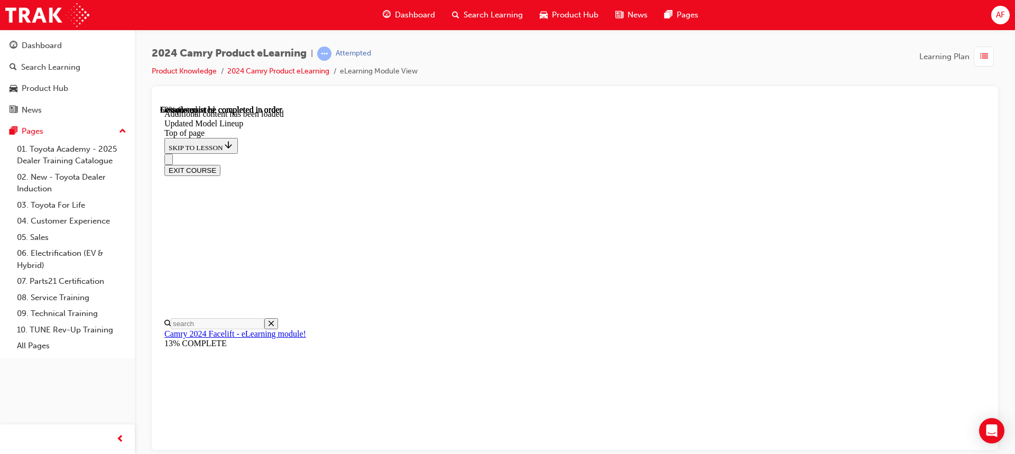
scroll to position [866, 0]
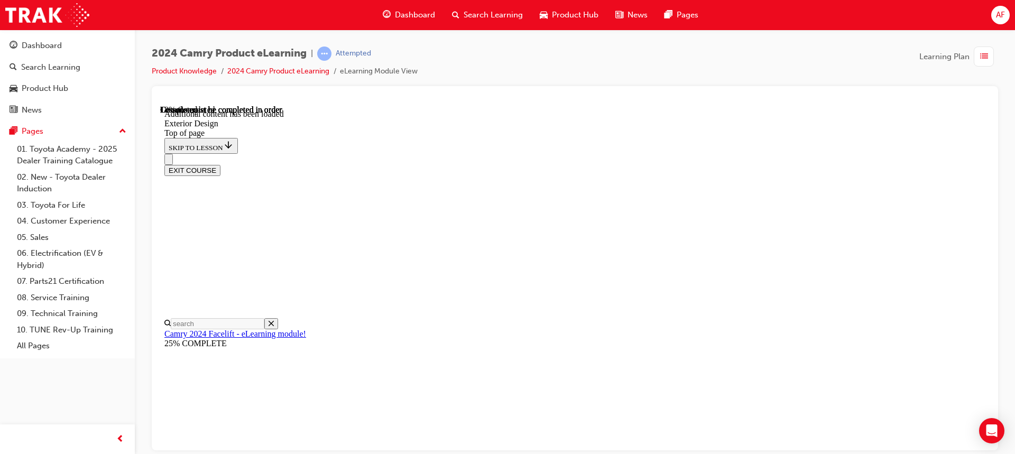
drag, startPoint x: 674, startPoint y: 298, endPoint x: 693, endPoint y: 289, distance: 20.8
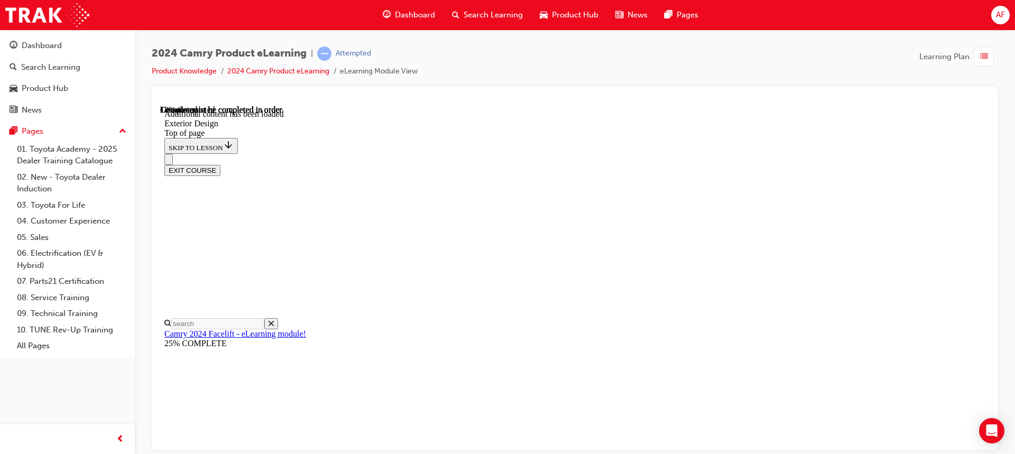
drag, startPoint x: 705, startPoint y: 312, endPoint x: 711, endPoint y: 310, distance: 5.7
drag, startPoint x: 818, startPoint y: 237, endPoint x: 750, endPoint y: 276, distance: 78.6
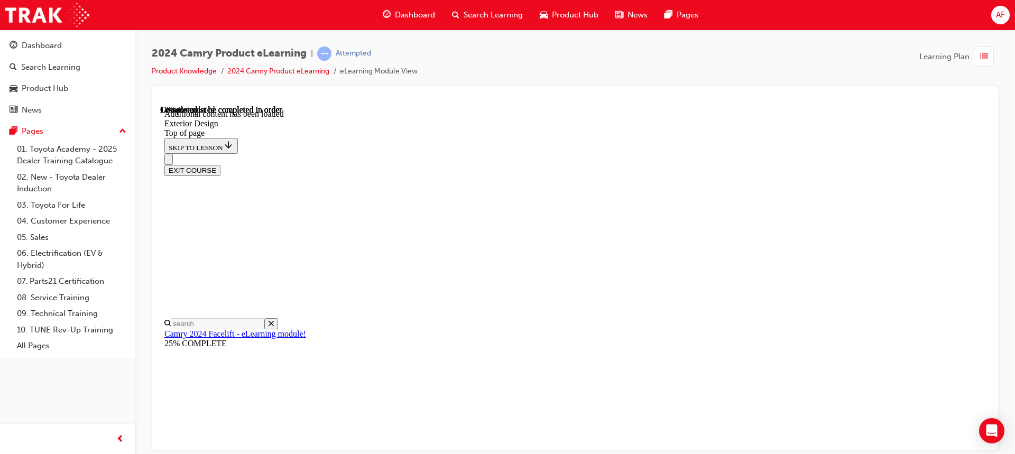
drag, startPoint x: 839, startPoint y: 233, endPoint x: 814, endPoint y: 244, distance: 27.2
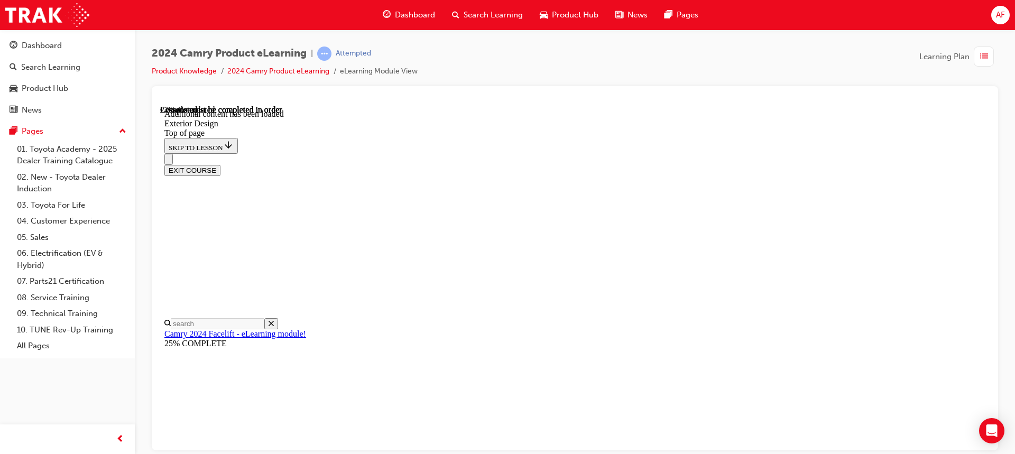
scroll to position [831, 0]
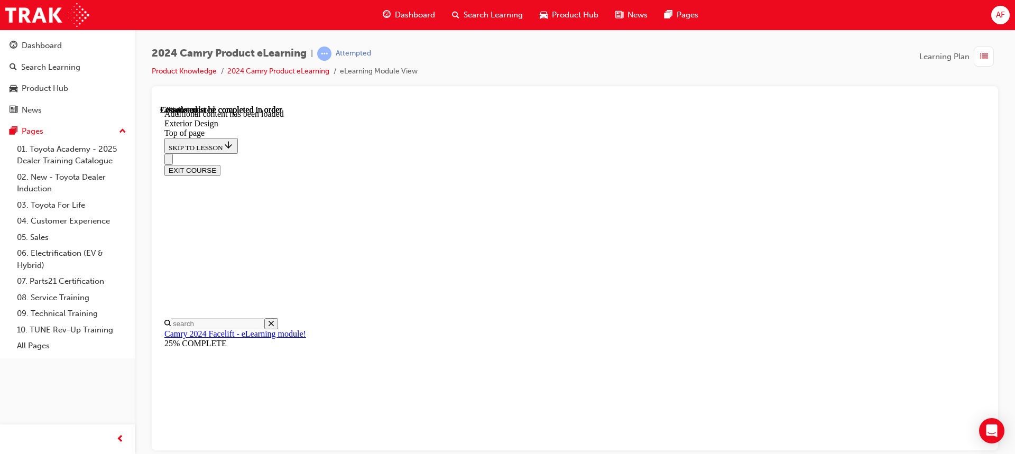
drag, startPoint x: 958, startPoint y: 300, endPoint x: 924, endPoint y: 306, distance: 34.8
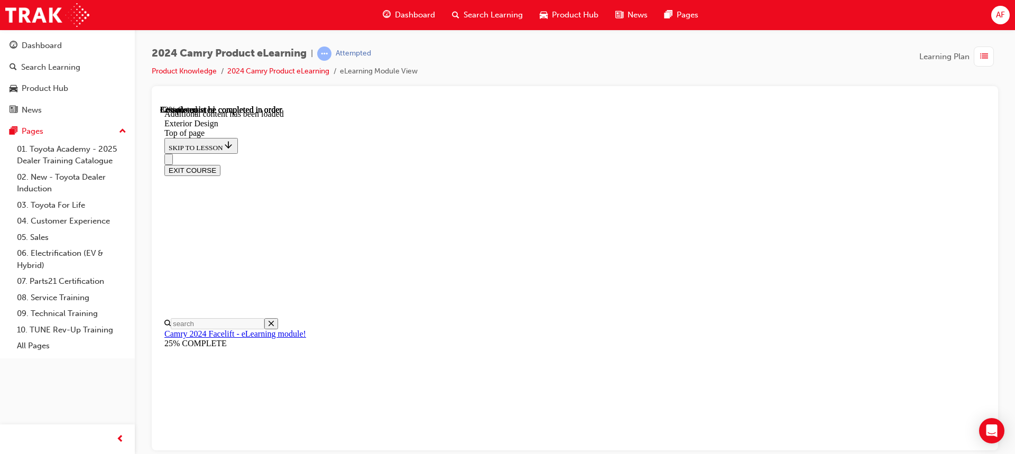
scroll to position [1841, 0]
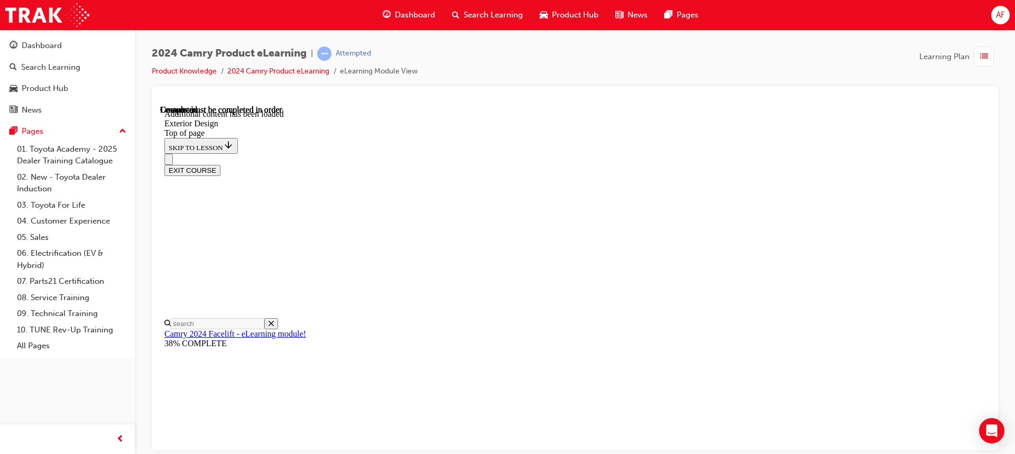
drag, startPoint x: 957, startPoint y: 284, endPoint x: 914, endPoint y: 288, distance: 43.5
drag, startPoint x: 730, startPoint y: 307, endPoint x: 749, endPoint y: 302, distance: 20.0
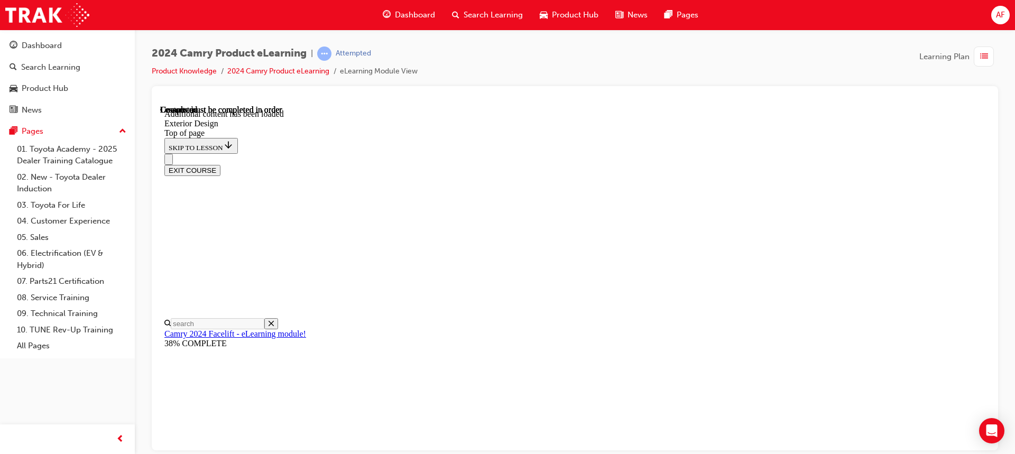
drag, startPoint x: 740, startPoint y: 319, endPoint x: 766, endPoint y: 312, distance: 26.3
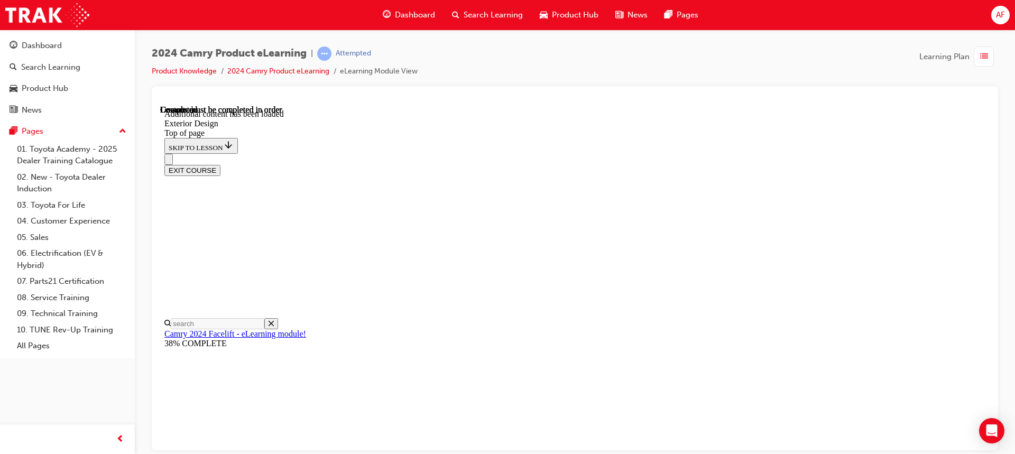
scroll to position [1907, 0]
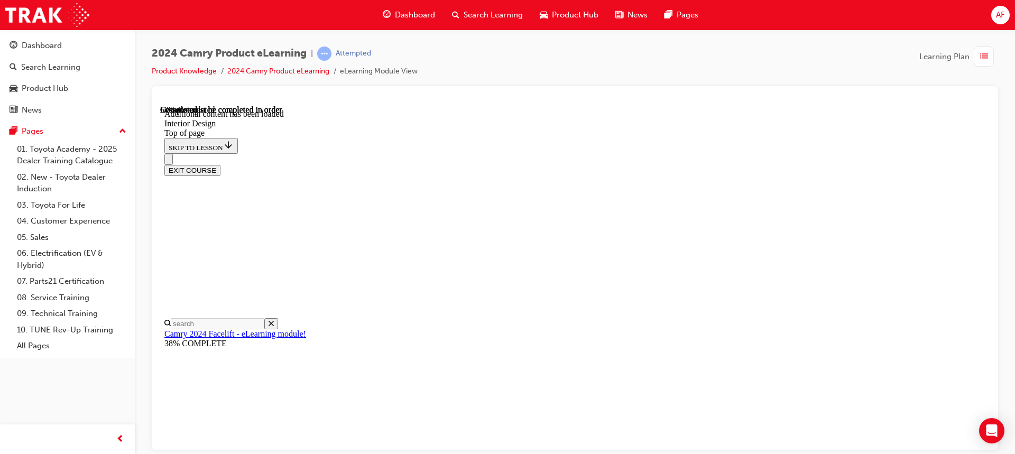
drag, startPoint x: 833, startPoint y: 208, endPoint x: 814, endPoint y: 209, distance: 19.0
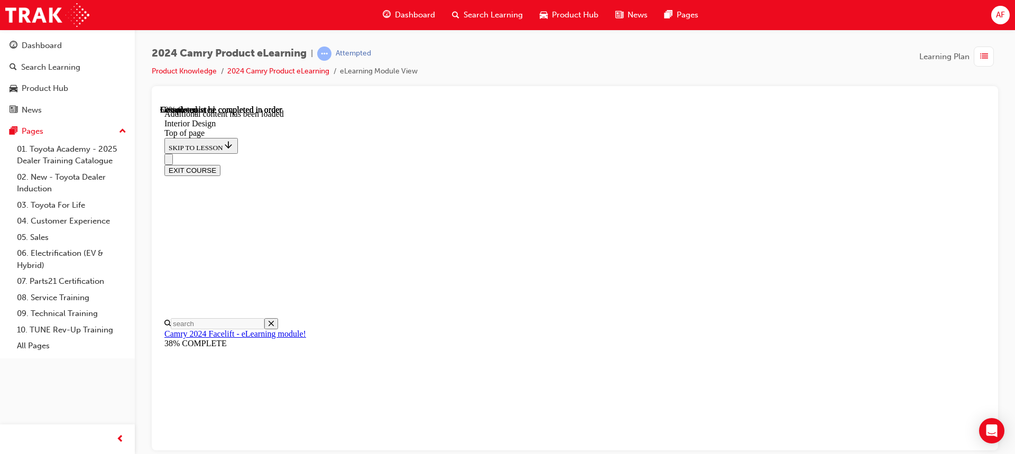
drag, startPoint x: 734, startPoint y: 288, endPoint x: 777, endPoint y: 278, distance: 44.1
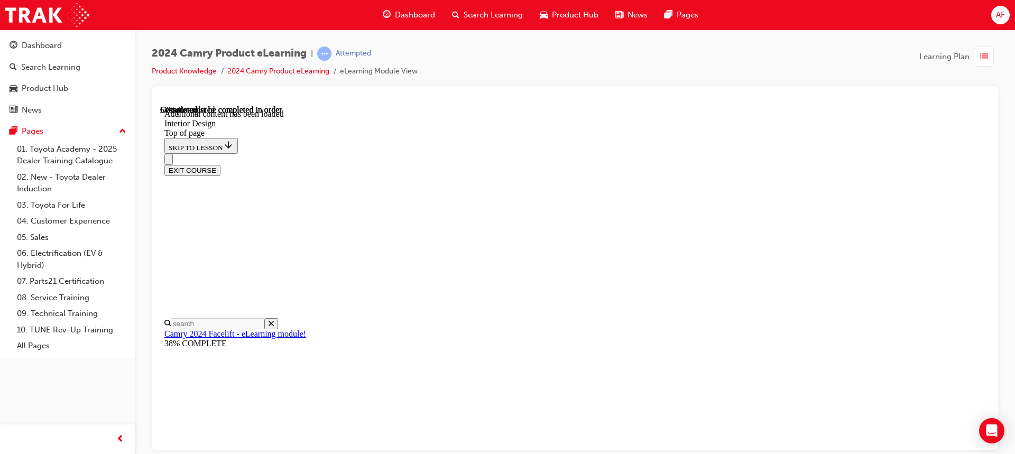
drag, startPoint x: 753, startPoint y: 312, endPoint x: 776, endPoint y: 296, distance: 28.5
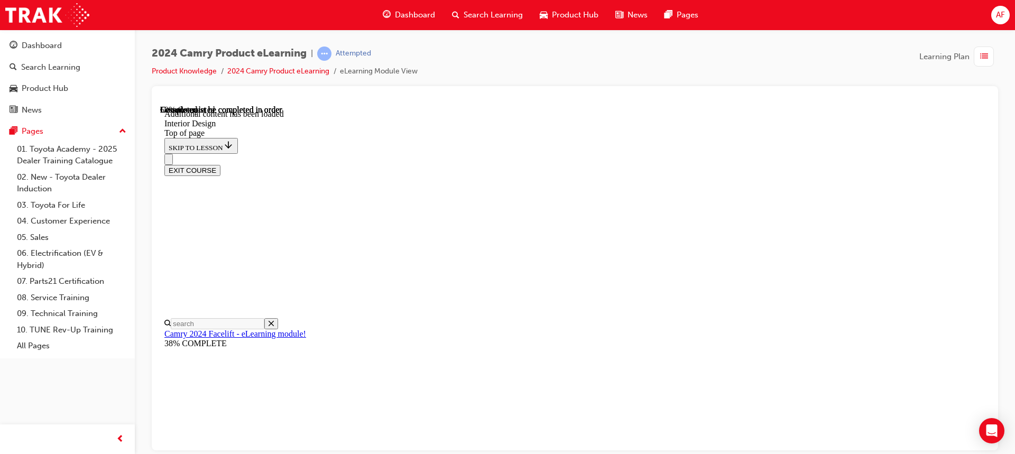
drag, startPoint x: 566, startPoint y: 411, endPoint x: 515, endPoint y: 396, distance: 53.4
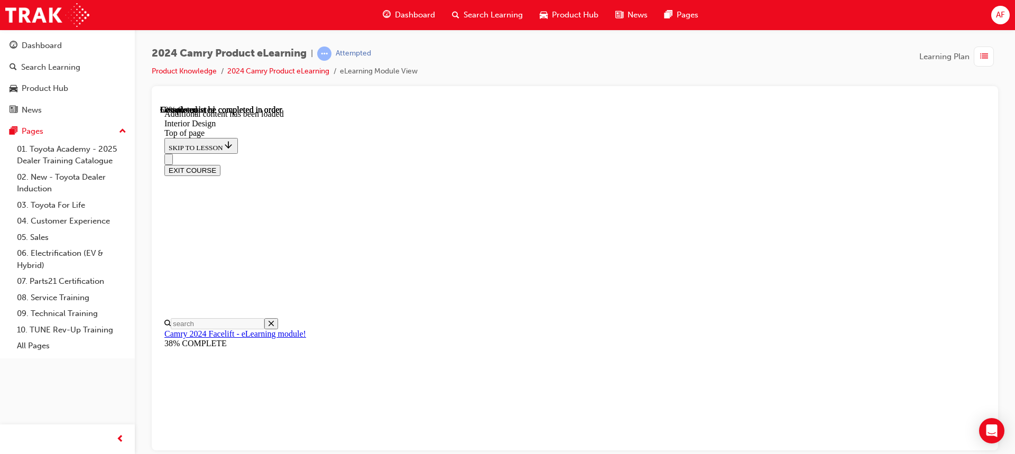
scroll to position [392, 0]
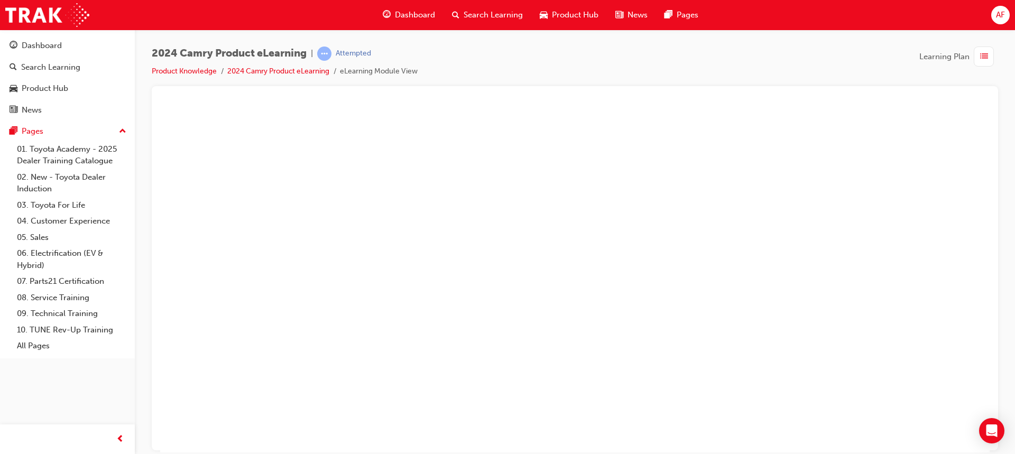
click at [747, 225] on button "Unzoom image" at bounding box center [575, 278] width 830 height 347
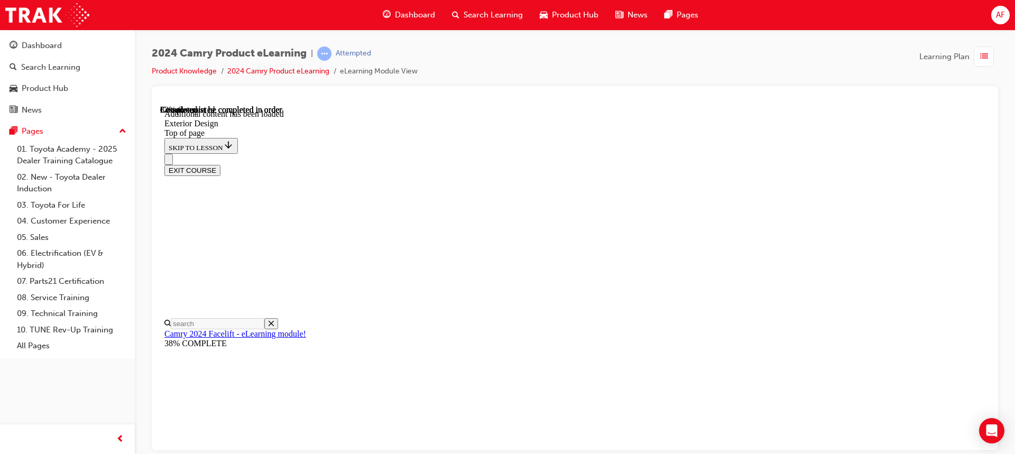
scroll to position [423, 0]
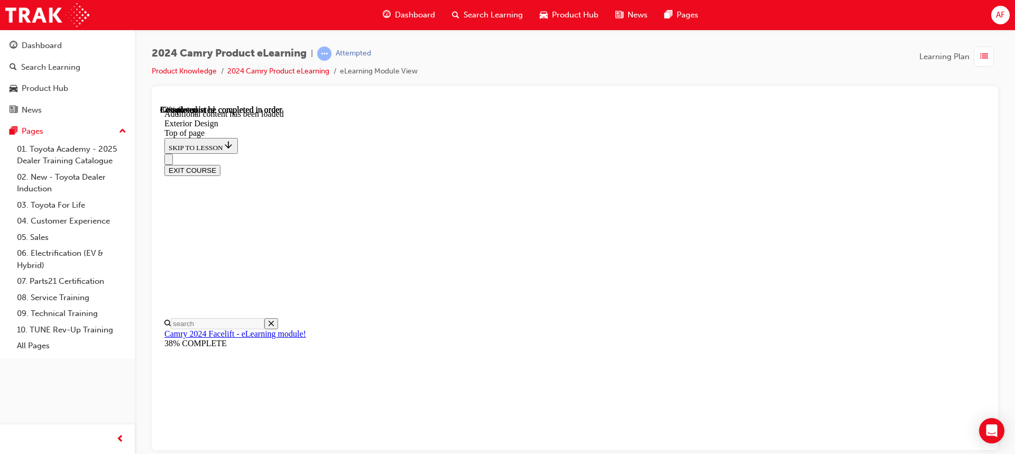
drag, startPoint x: 546, startPoint y: 323, endPoint x: 563, endPoint y: 309, distance: 22.2
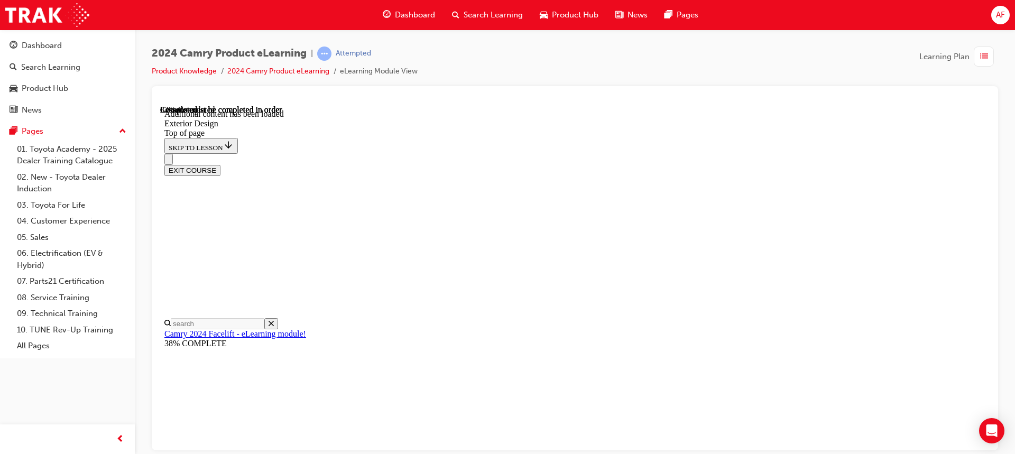
drag, startPoint x: 575, startPoint y: 340, endPoint x: 603, endPoint y: 312, distance: 39.6
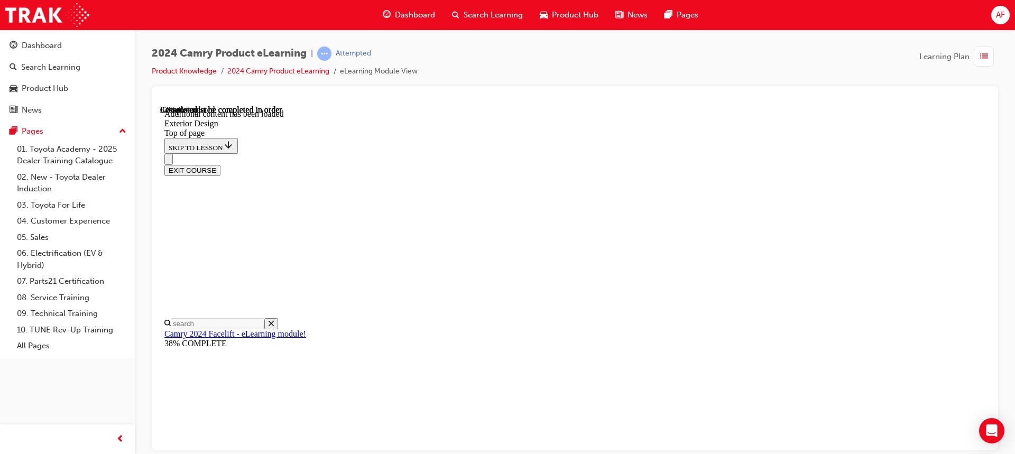
drag, startPoint x: 685, startPoint y: 408, endPoint x: 689, endPoint y: 358, distance: 50.4
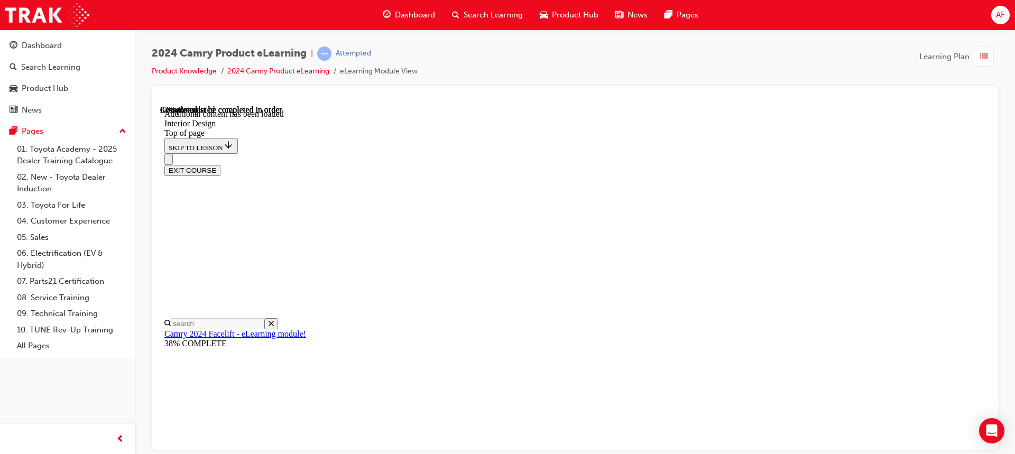
scroll to position [297, 0]
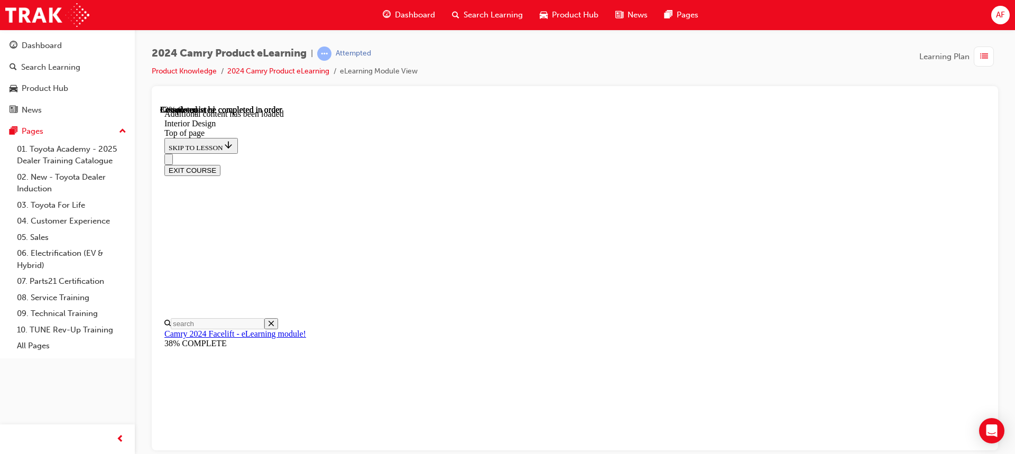
scroll to position [323, 0]
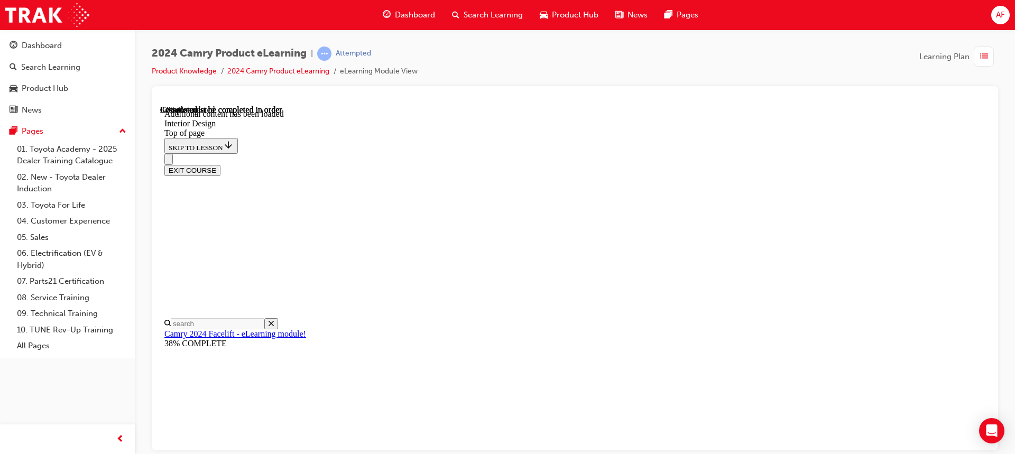
drag, startPoint x: 769, startPoint y: 314, endPoint x: 793, endPoint y: 296, distance: 30.1
drag, startPoint x: 850, startPoint y: 337, endPoint x: 853, endPoint y: 328, distance: 9.5
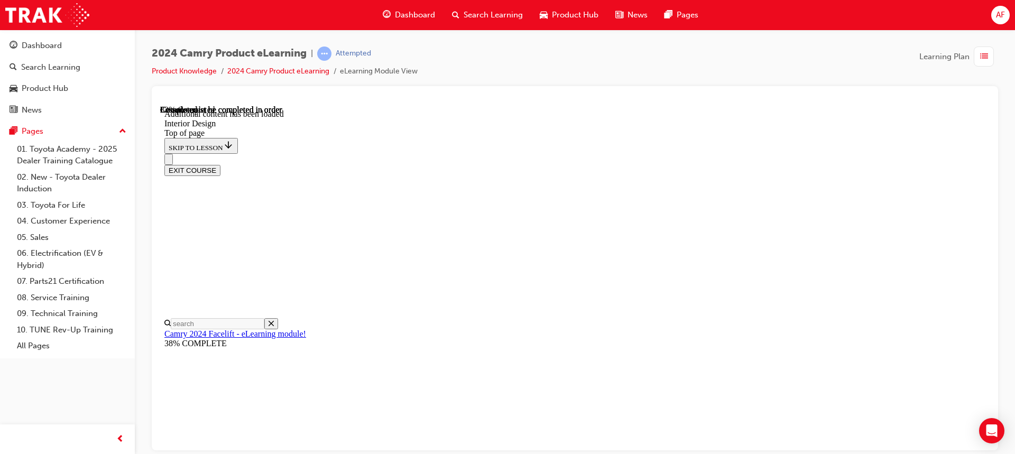
scroll to position [399, 0]
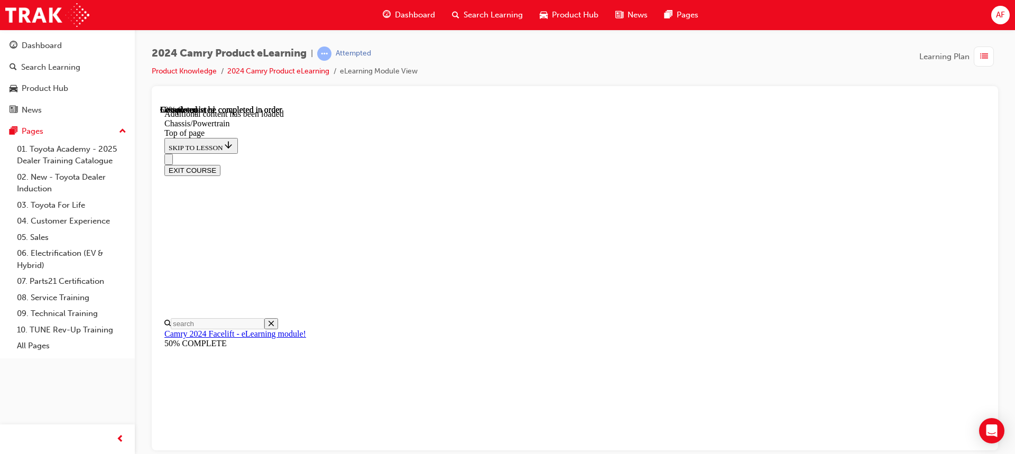
drag, startPoint x: 672, startPoint y: 226, endPoint x: 632, endPoint y: 191, distance: 52.8
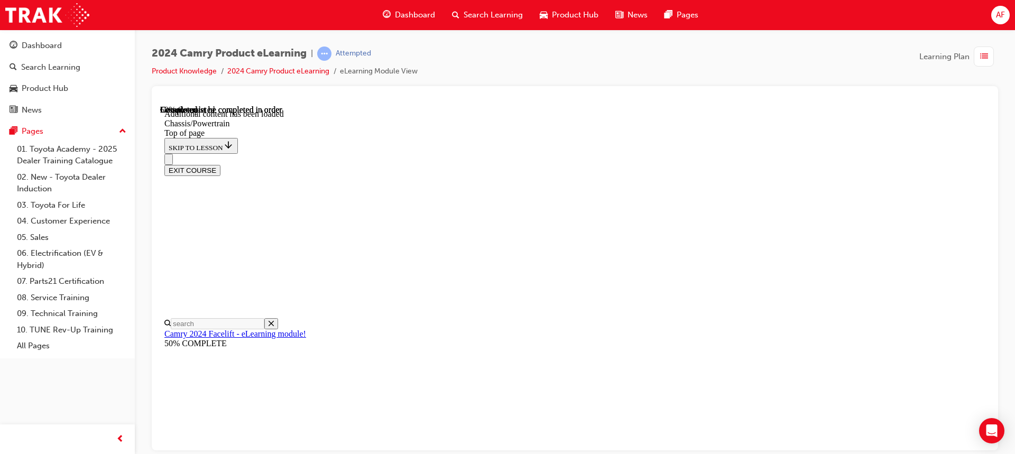
drag, startPoint x: 565, startPoint y: 308, endPoint x: 593, endPoint y: 311, distance: 27.7
drag, startPoint x: 580, startPoint y: 374, endPoint x: 593, endPoint y: 386, distance: 17.6
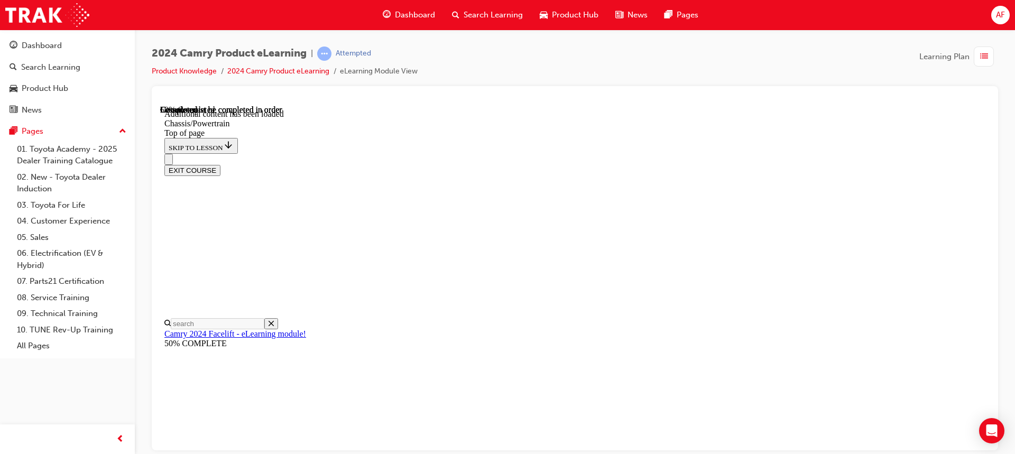
drag, startPoint x: 636, startPoint y: 411, endPoint x: 621, endPoint y: 397, distance: 20.6
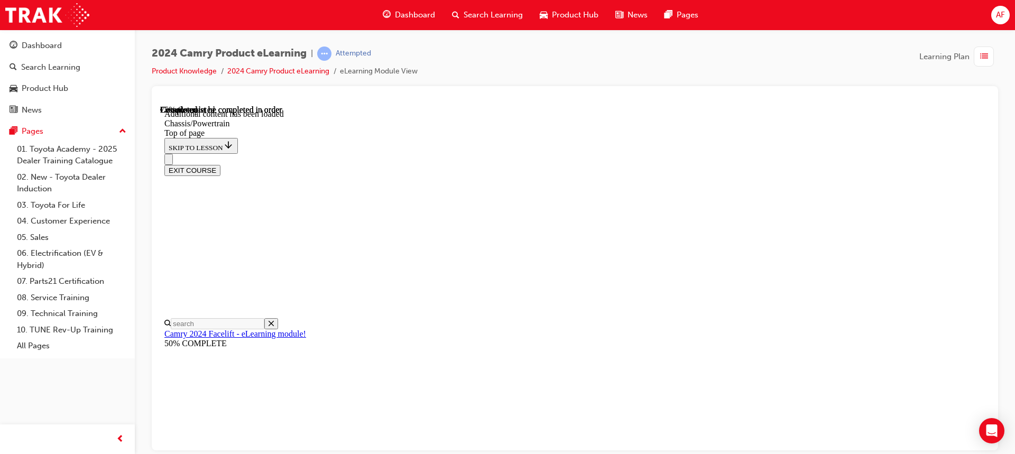
scroll to position [1330, 0]
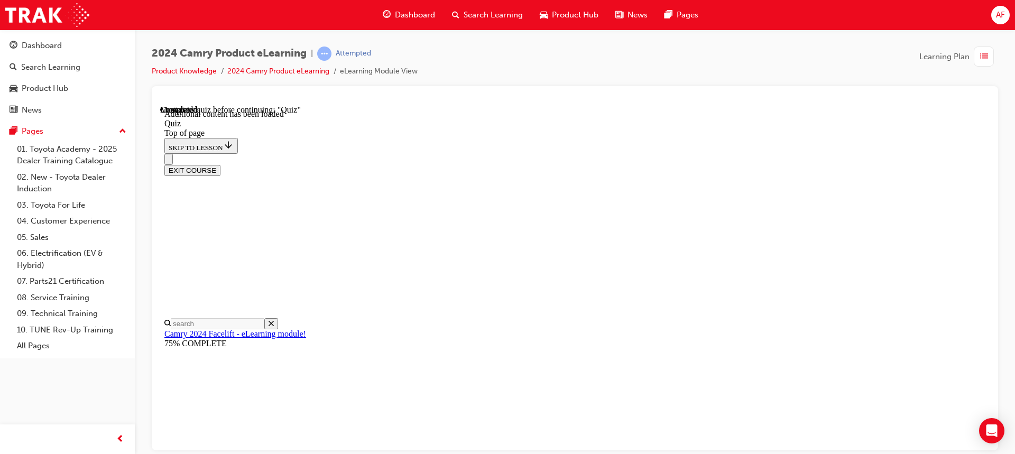
drag, startPoint x: 482, startPoint y: 323, endPoint x: 491, endPoint y: 325, distance: 8.9
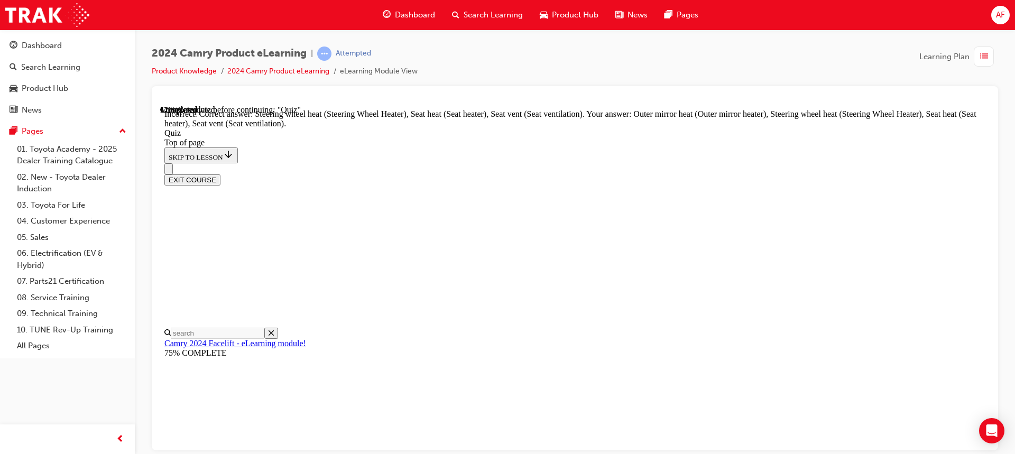
scroll to position [153, 0]
drag, startPoint x: 648, startPoint y: 431, endPoint x: 655, endPoint y: 429, distance: 7.2
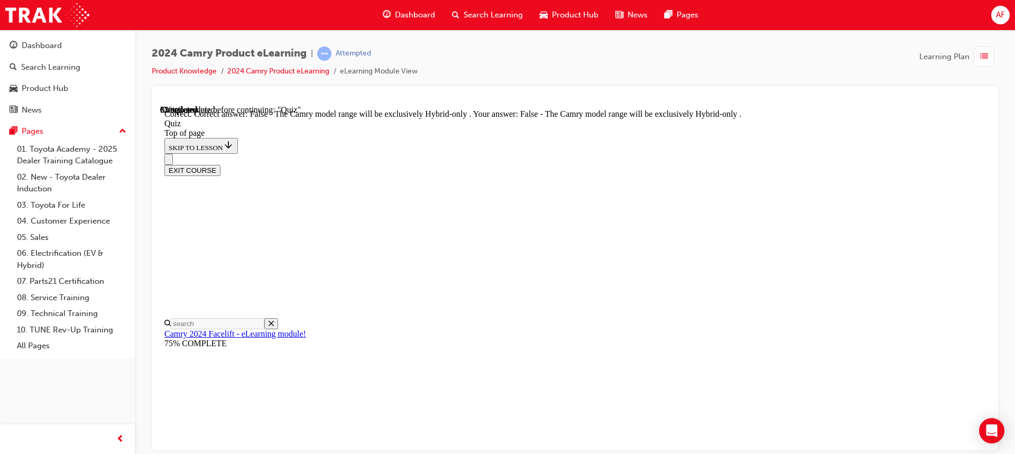
scroll to position [167, 0]
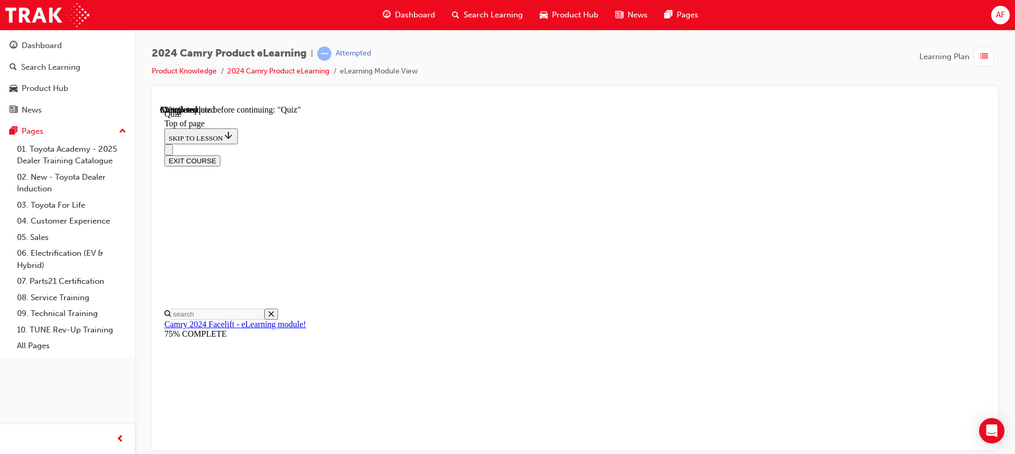
scroll to position [85, 0]
drag, startPoint x: 482, startPoint y: 329, endPoint x: 500, endPoint y: 330, distance: 18.5
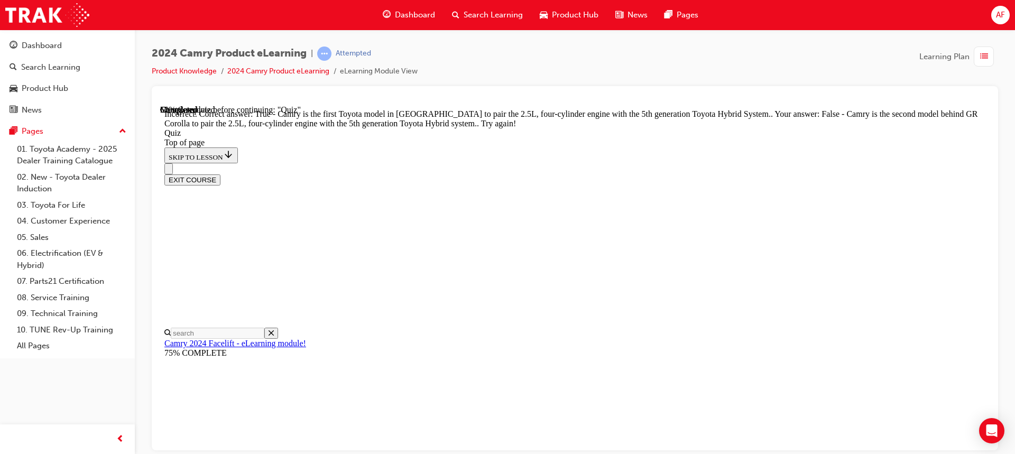
scroll to position [229, 0]
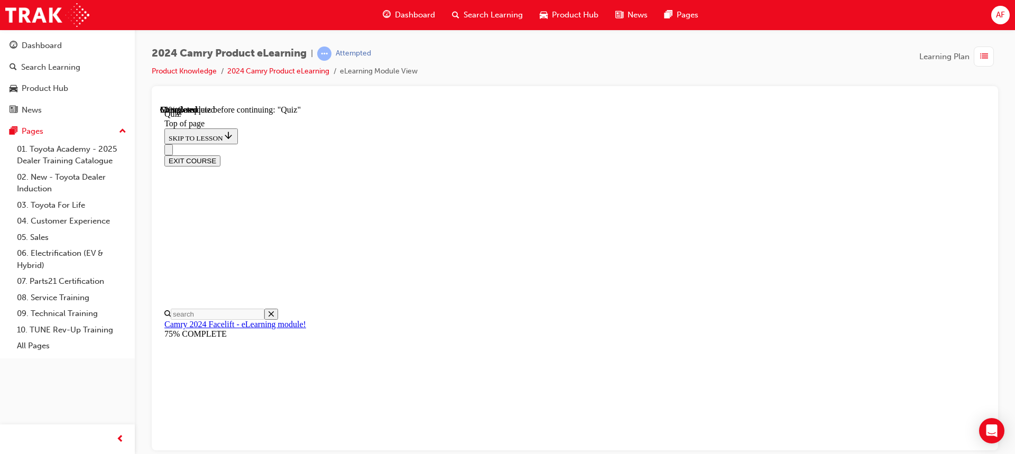
scroll to position [85, 0]
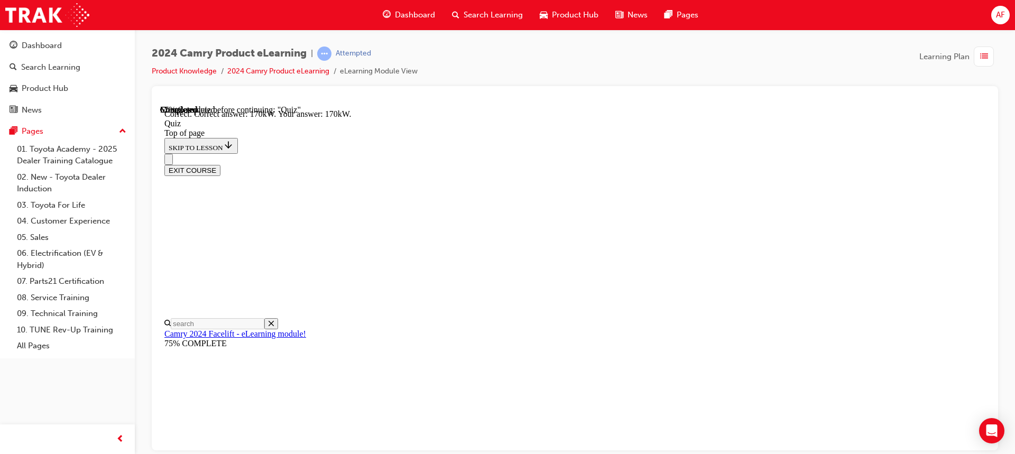
scroll to position [259, 0]
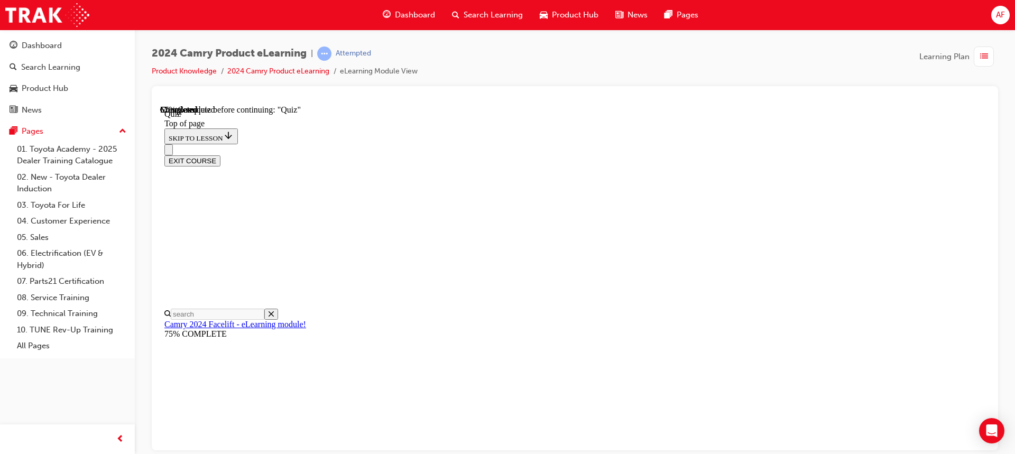
scroll to position [85, 0]
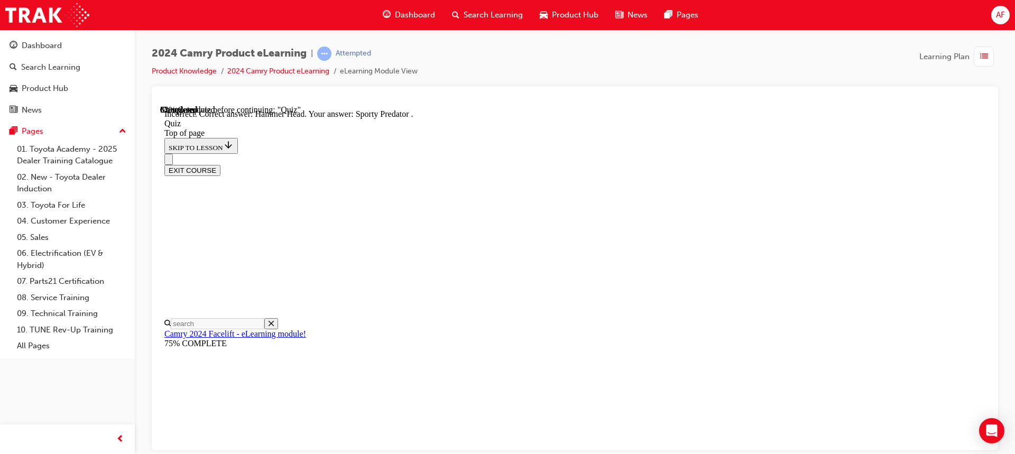
scroll to position [188, 0]
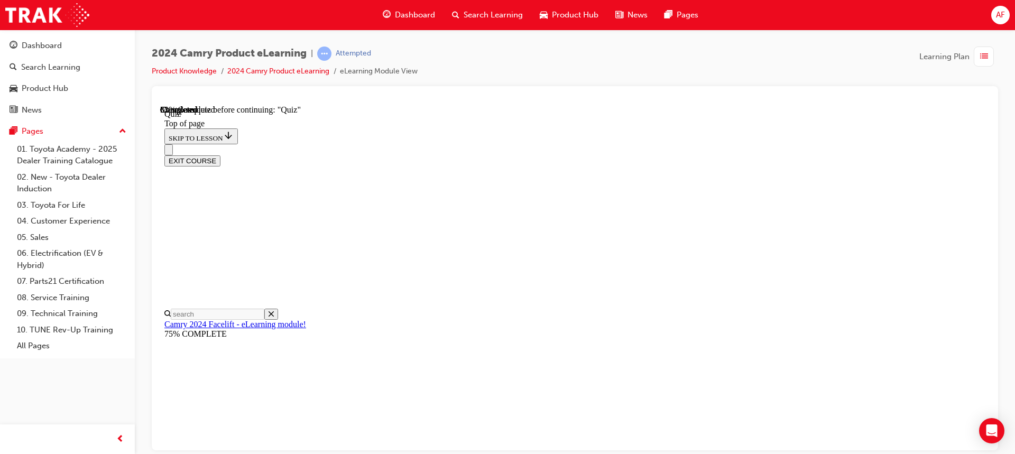
scroll to position [297, 0]
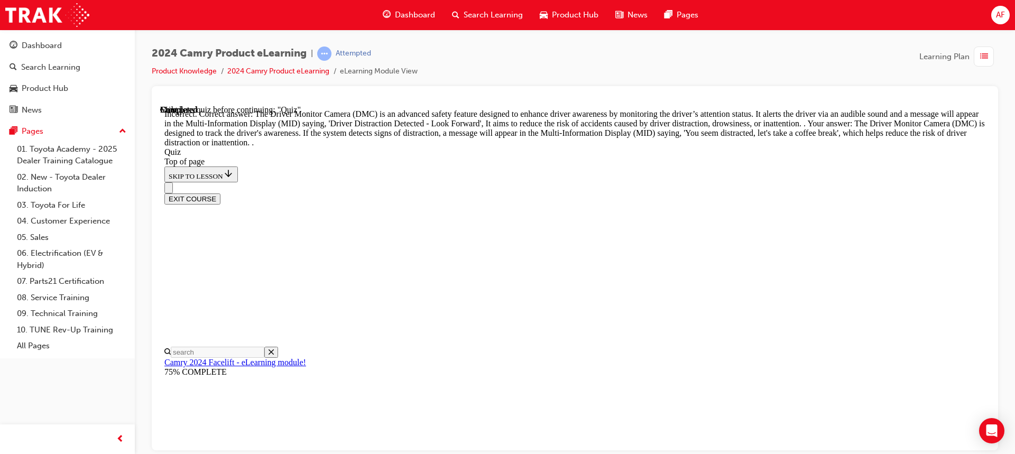
scroll to position [322, 0]
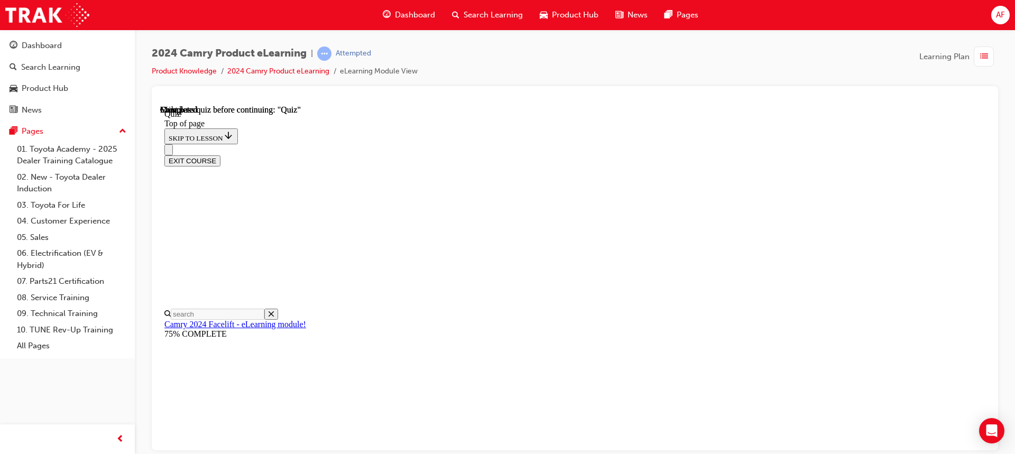
scroll to position [227, 0]
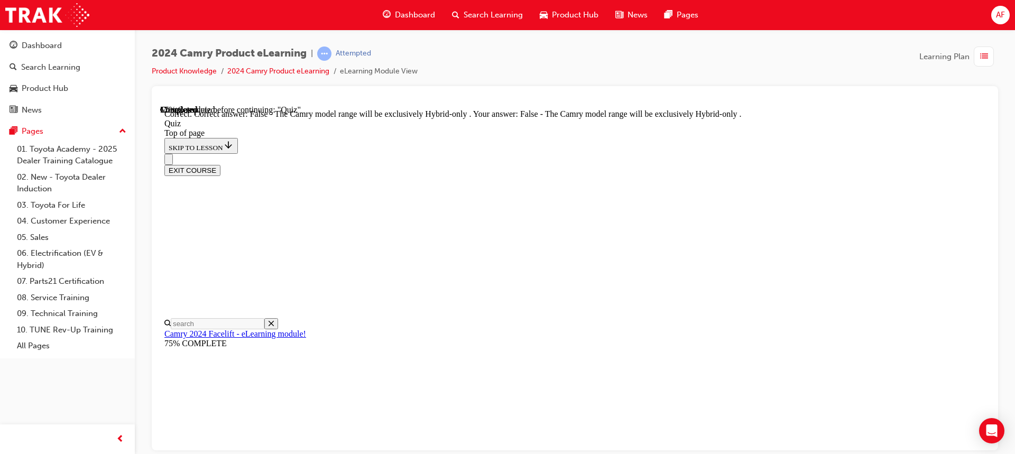
scroll to position [167, 0]
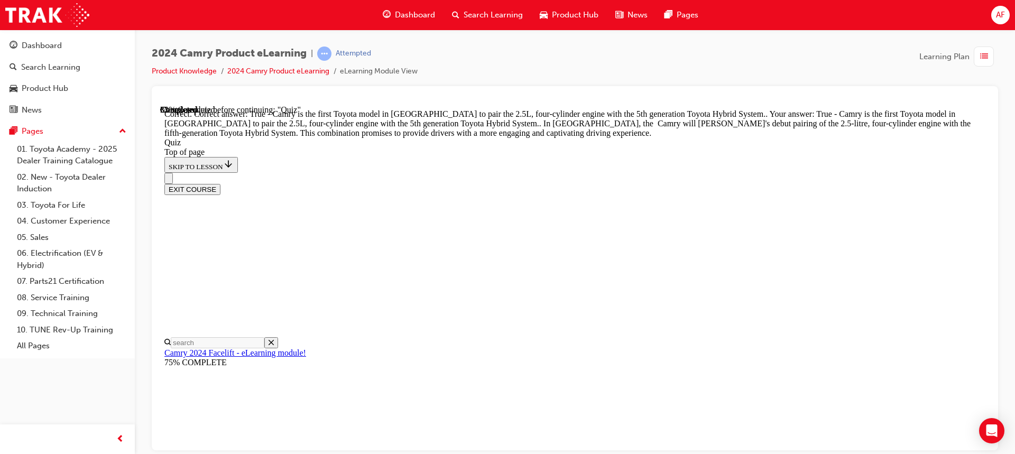
scroll to position [267, 0]
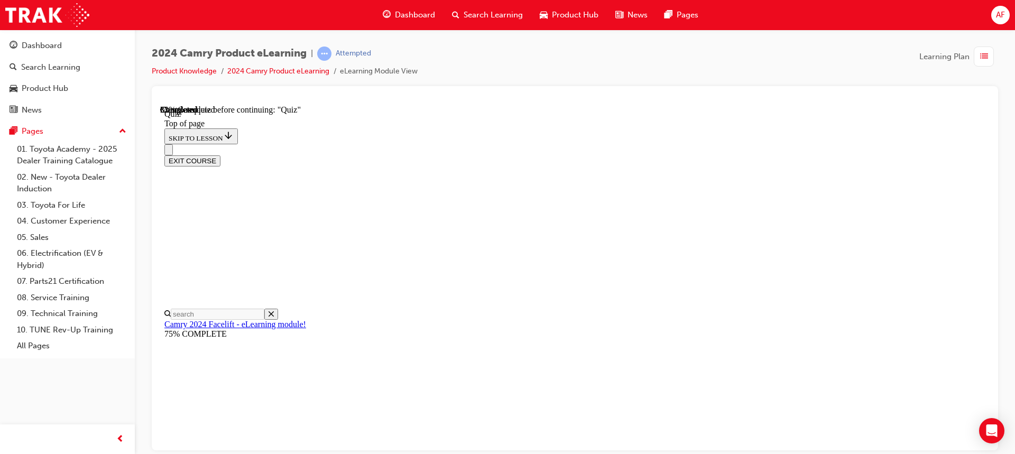
scroll to position [191, 0]
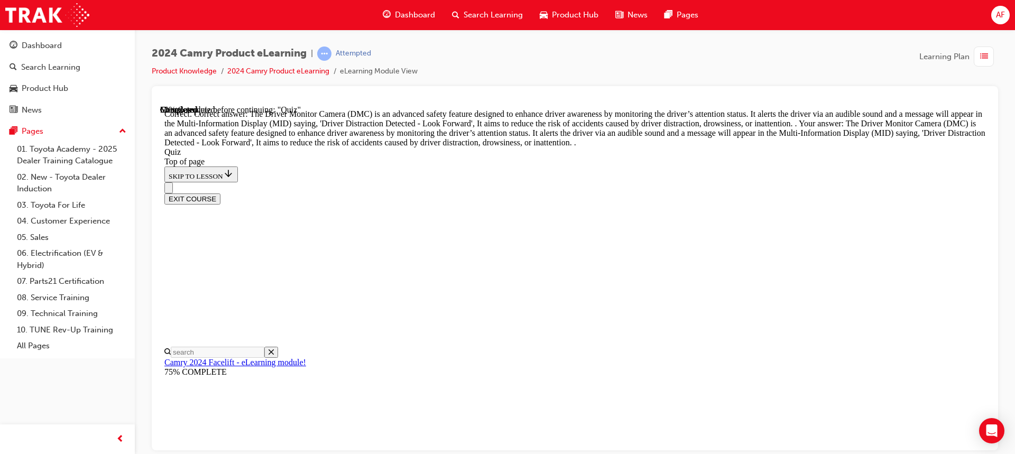
scroll to position [375, 0]
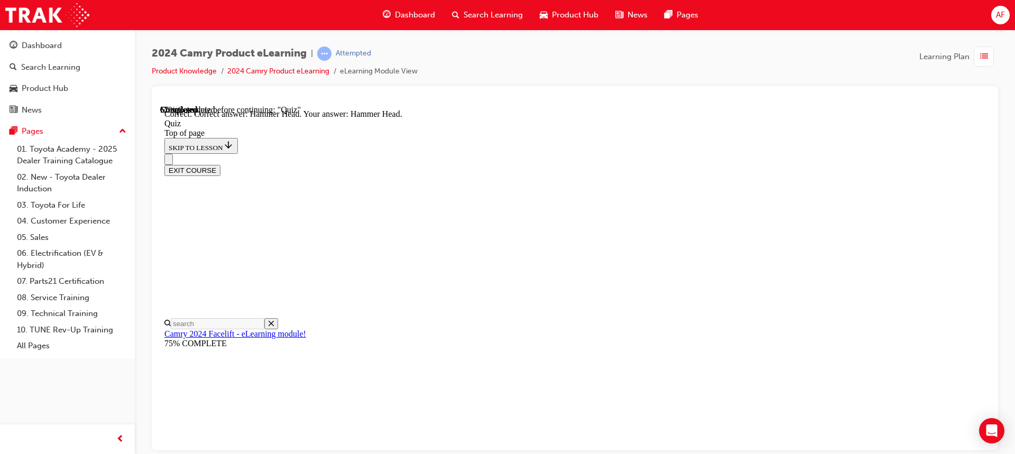
scroll to position [241, 0]
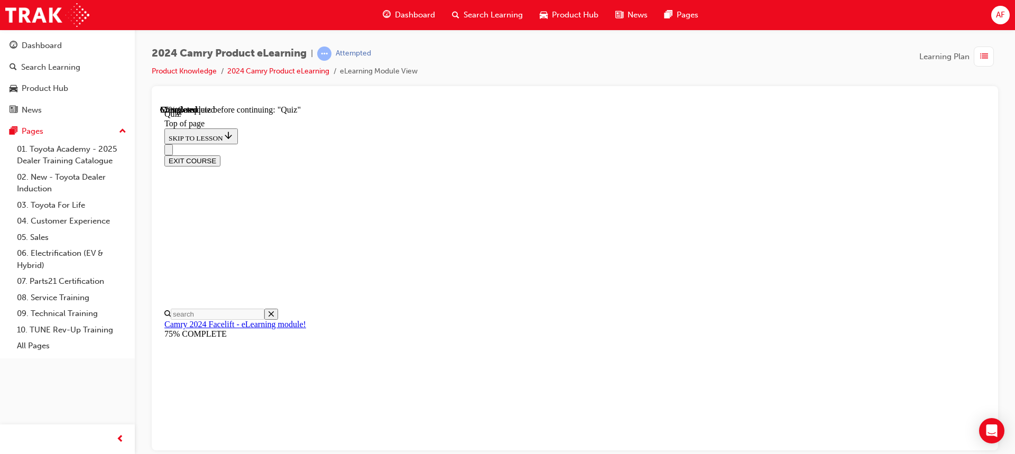
scroll to position [138, 0]
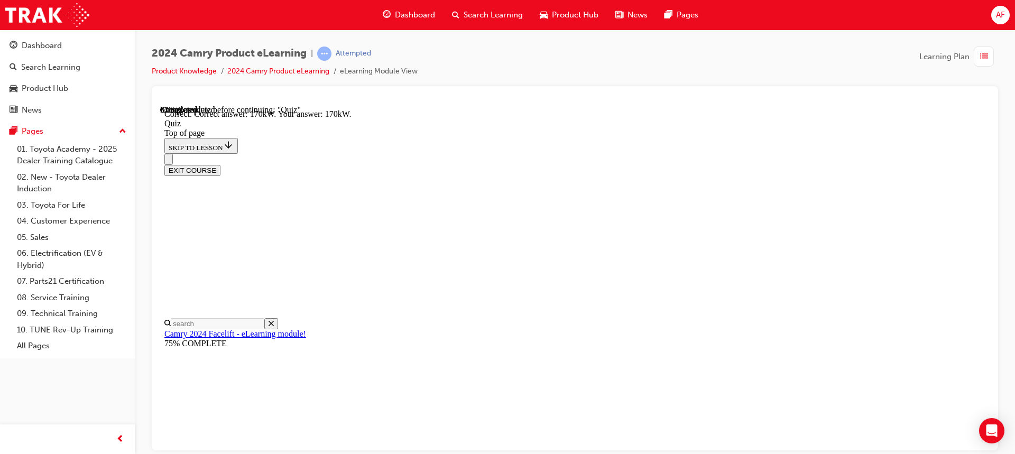
scroll to position [259, 0]
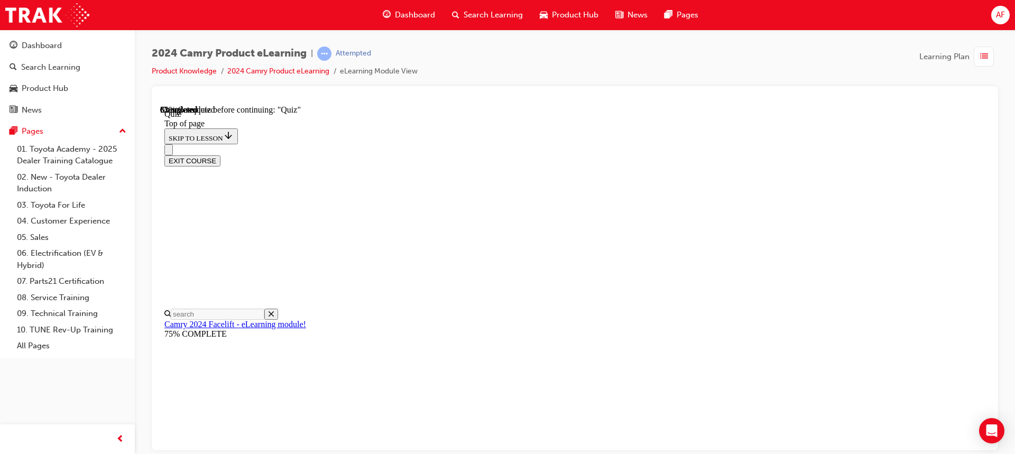
scroll to position [138, 0]
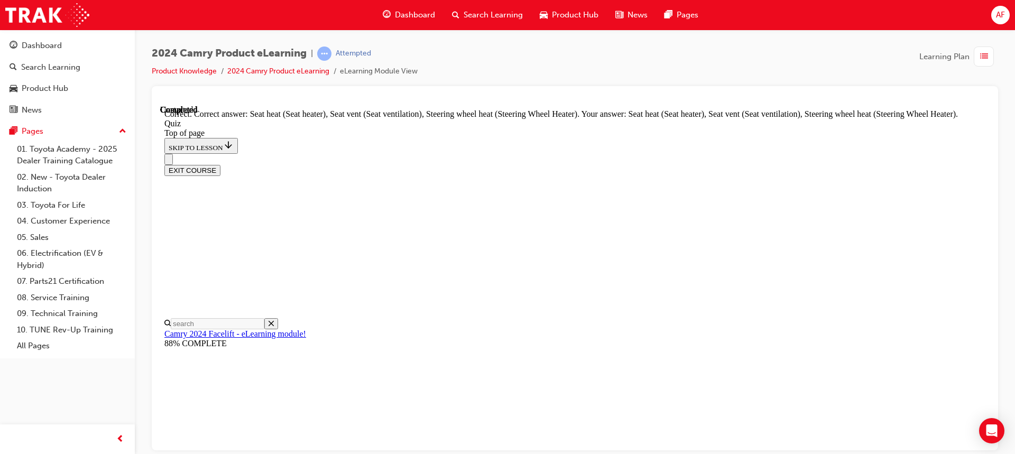
scroll to position [259, 0]
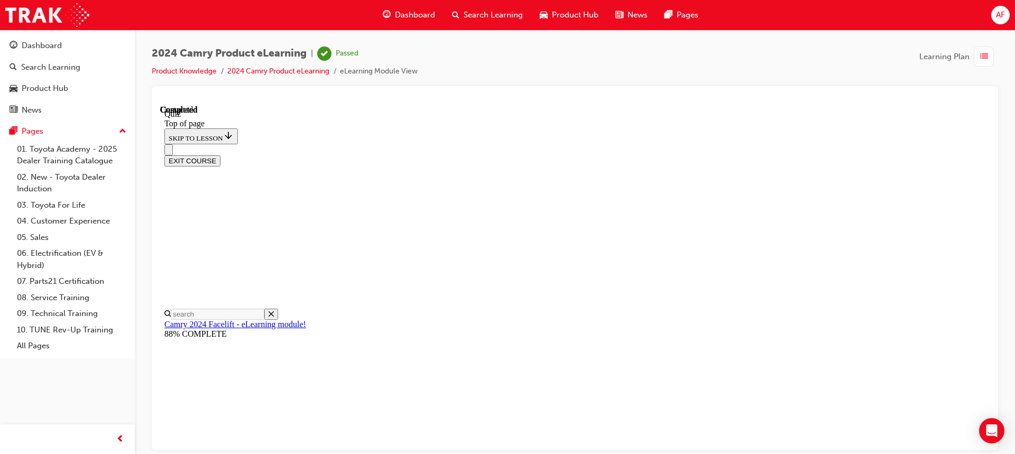
scroll to position [174, 0]
click at [220, 155] on button "EXIT COURSE" at bounding box center [192, 160] width 56 height 11
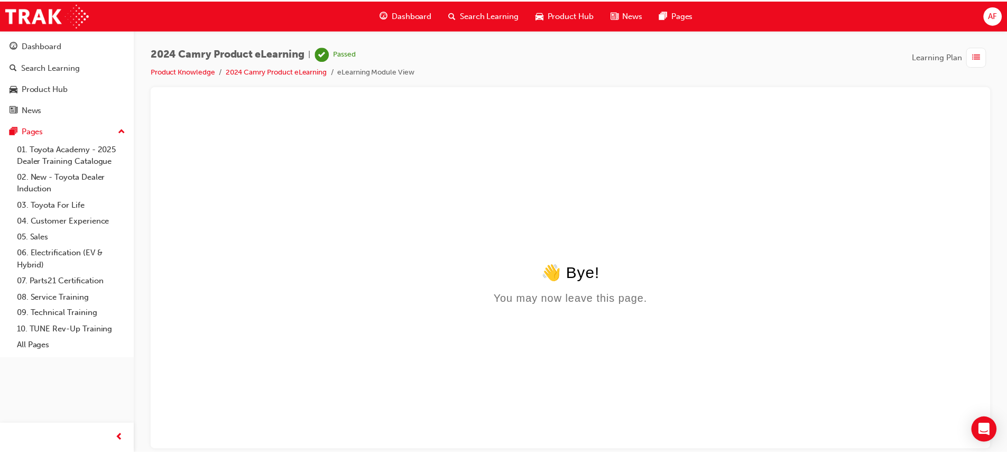
scroll to position [0, 0]
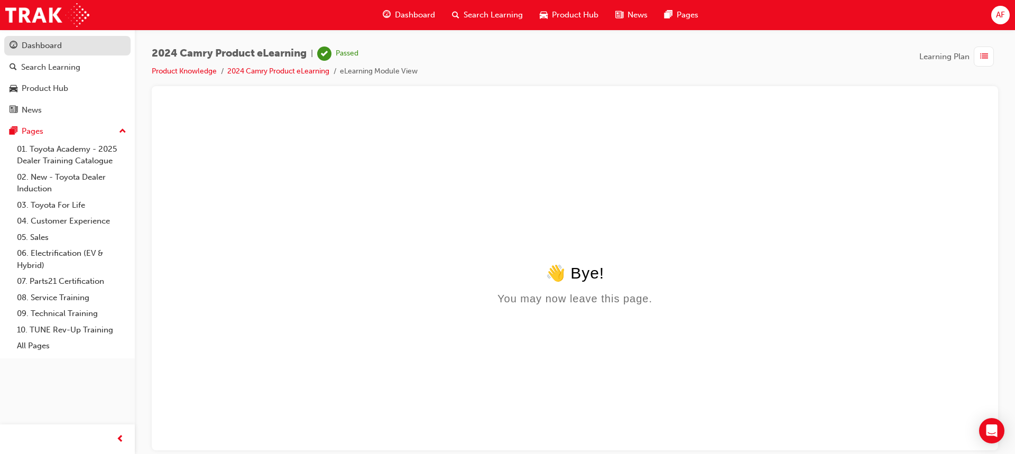
click at [51, 46] on div "Dashboard" at bounding box center [42, 46] width 40 height 12
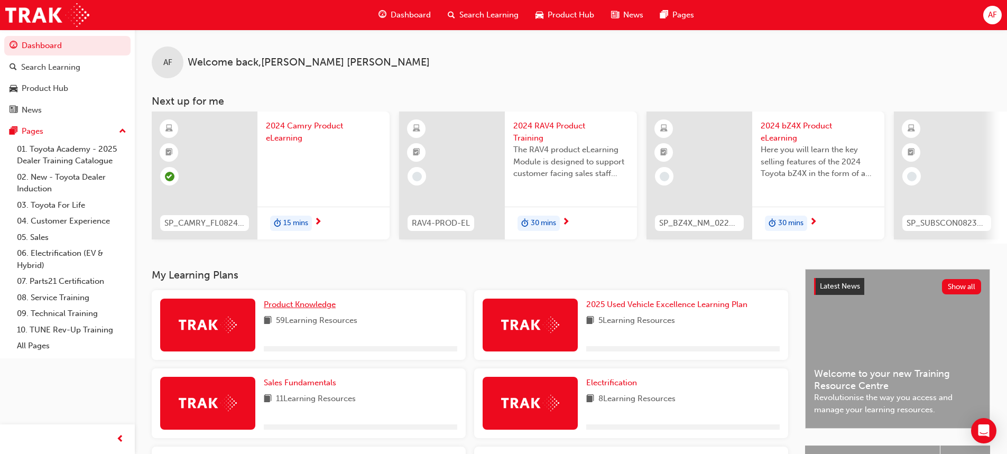
click at [324, 308] on span "Product Knowledge" at bounding box center [300, 305] width 72 height 10
